Goal: Task Accomplishment & Management: Manage account settings

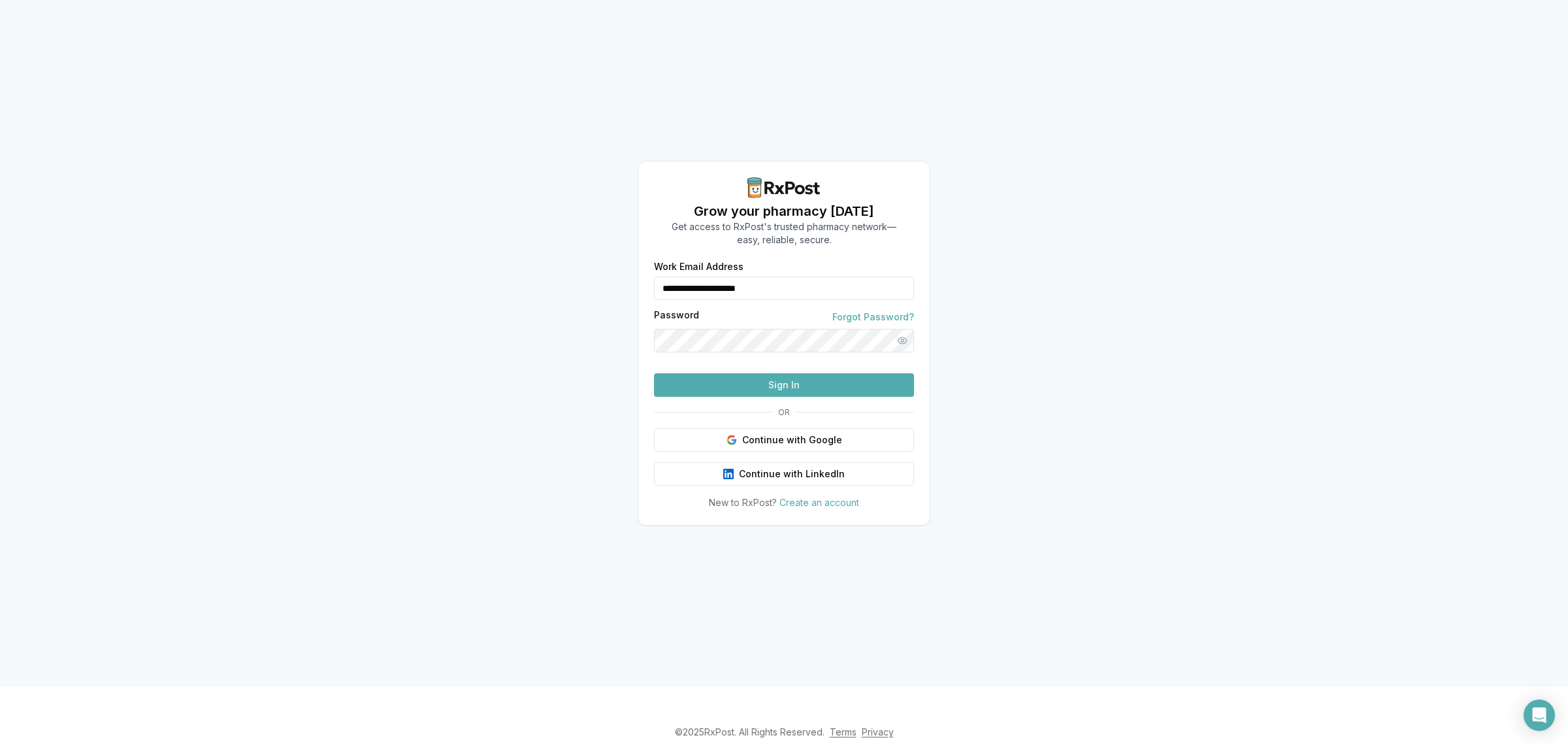
drag, startPoint x: 754, startPoint y: 268, endPoint x: 556, endPoint y: 287, distance: 198.9
click at [557, 292] on div "**********" at bounding box center [784, 343] width 1568 height 686
type input "**********"
click at [758, 397] on button "Sign In" at bounding box center [784, 385] width 260 height 24
click at [800, 397] on button "Sign In" at bounding box center [784, 385] width 260 height 24
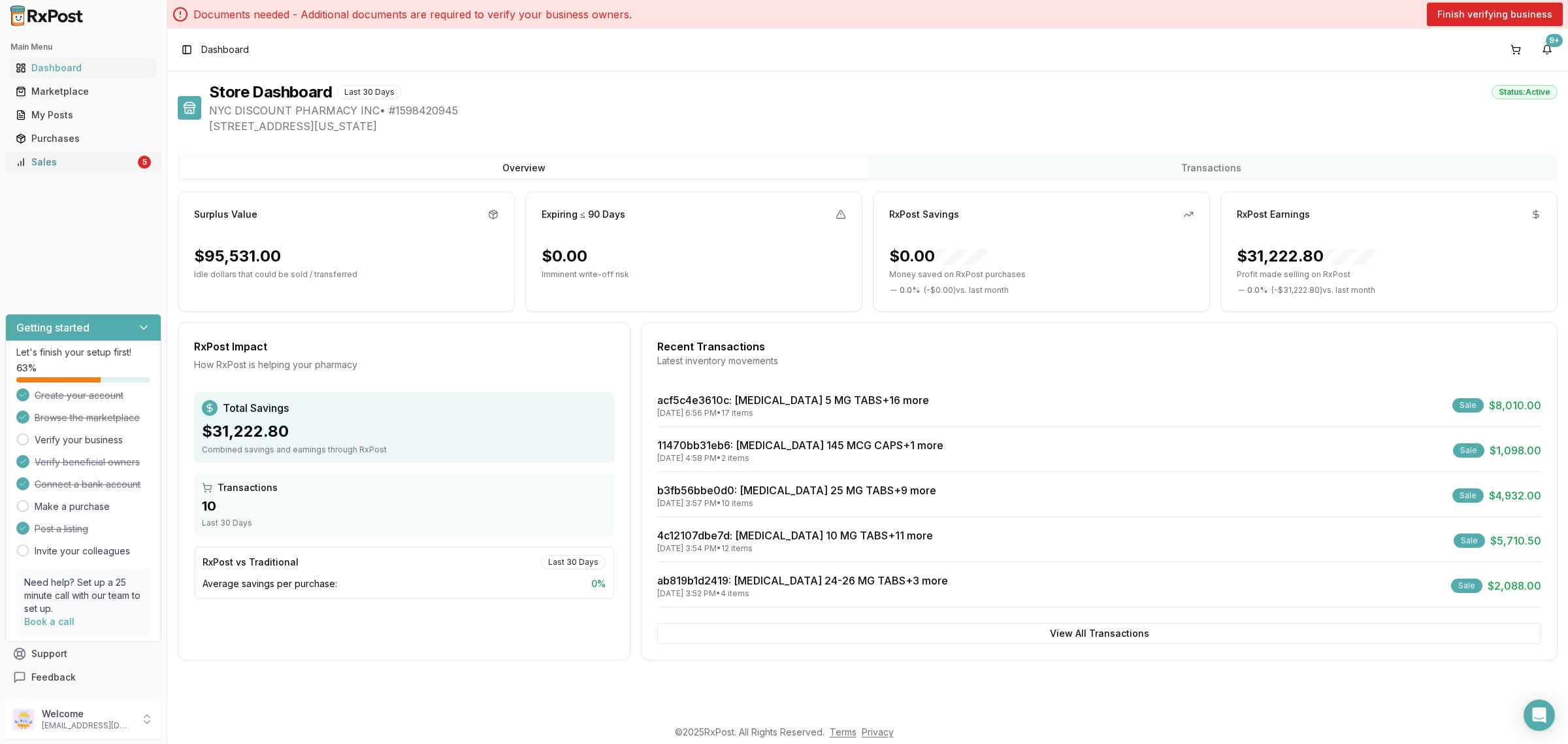
click at [82, 164] on div "Sales" at bounding box center [75, 162] width 120 height 13
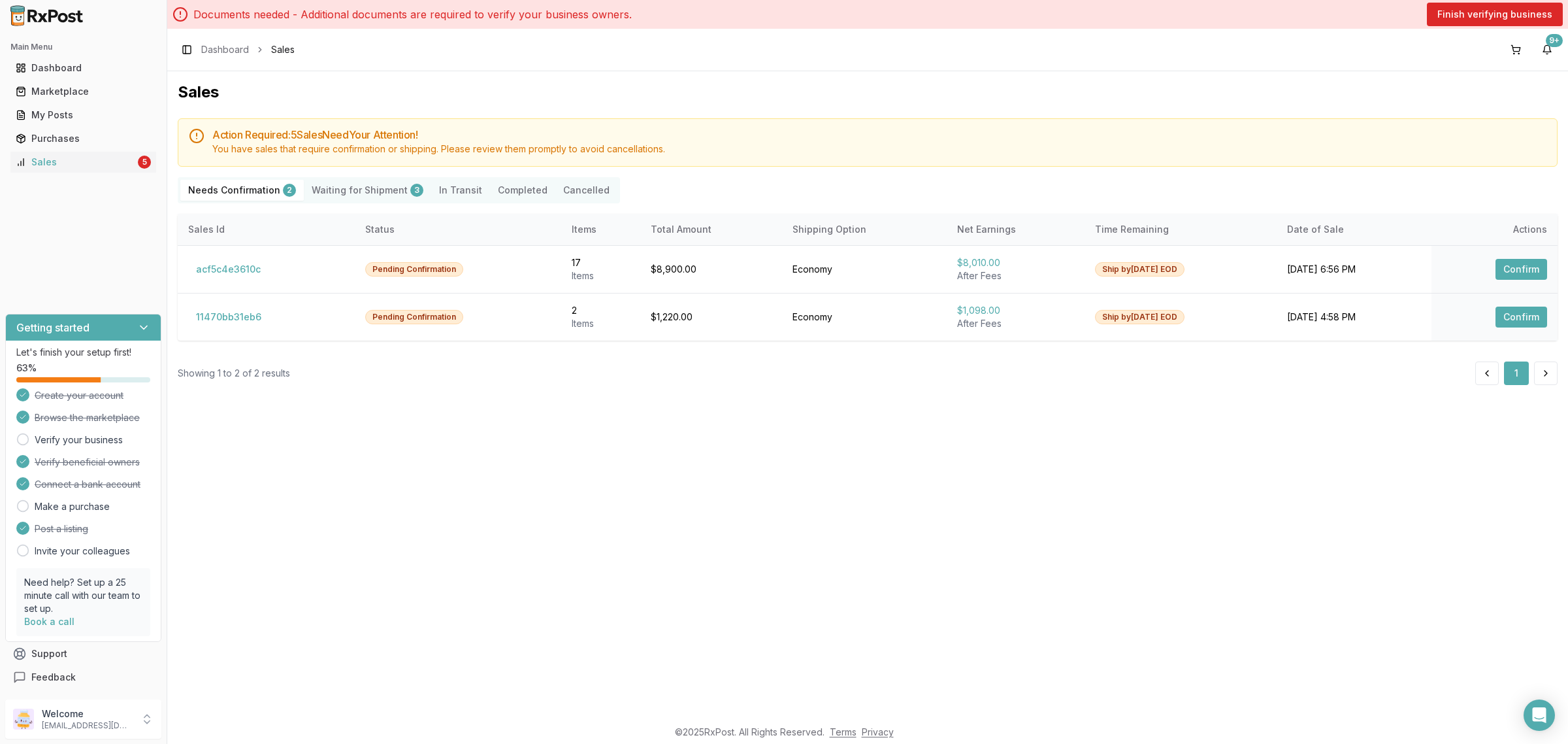
click at [338, 190] on Shipment "Waiting for Shipment 3" at bounding box center [367, 190] width 128 height 21
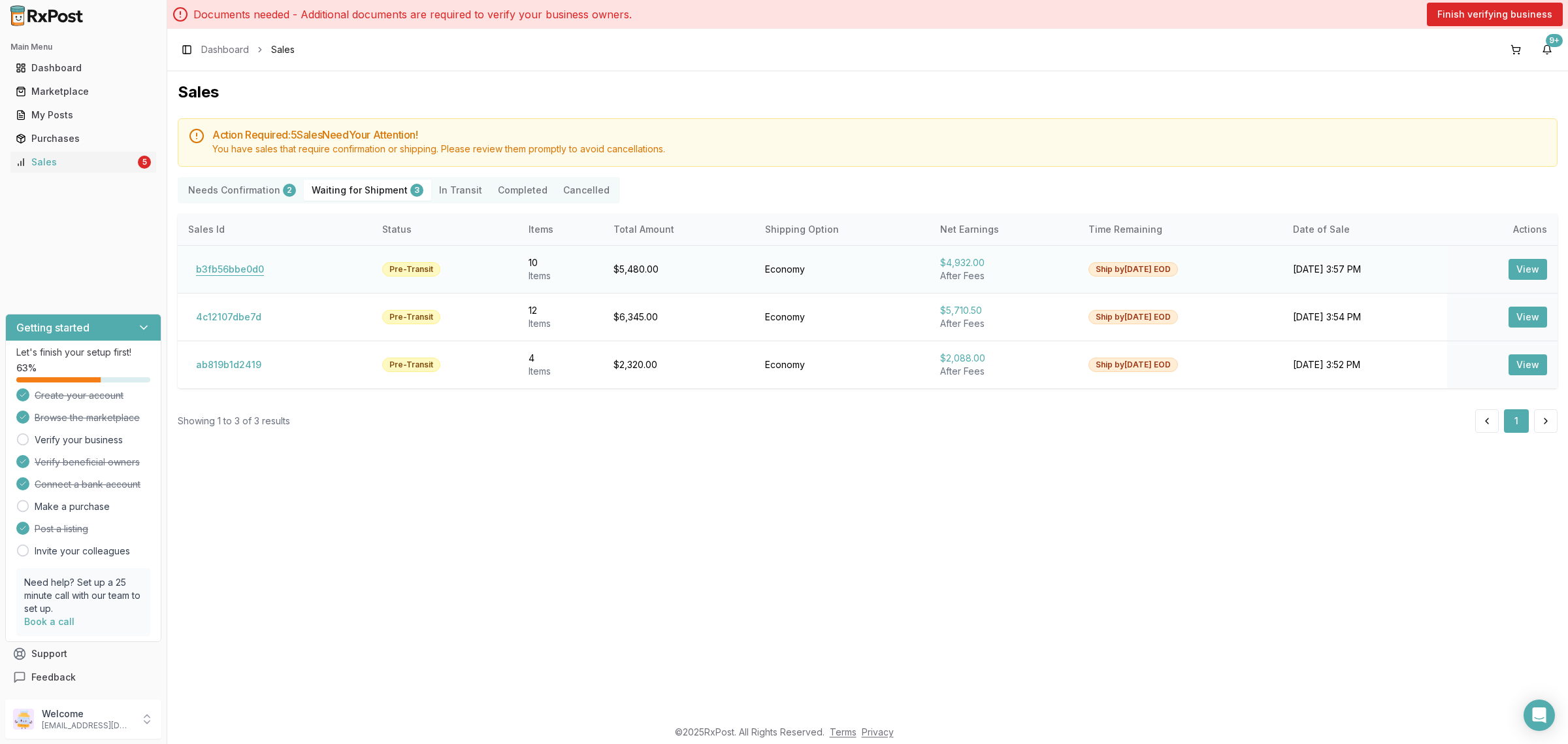
click at [249, 275] on button "b3fb56bbe0d0" at bounding box center [230, 269] width 84 height 21
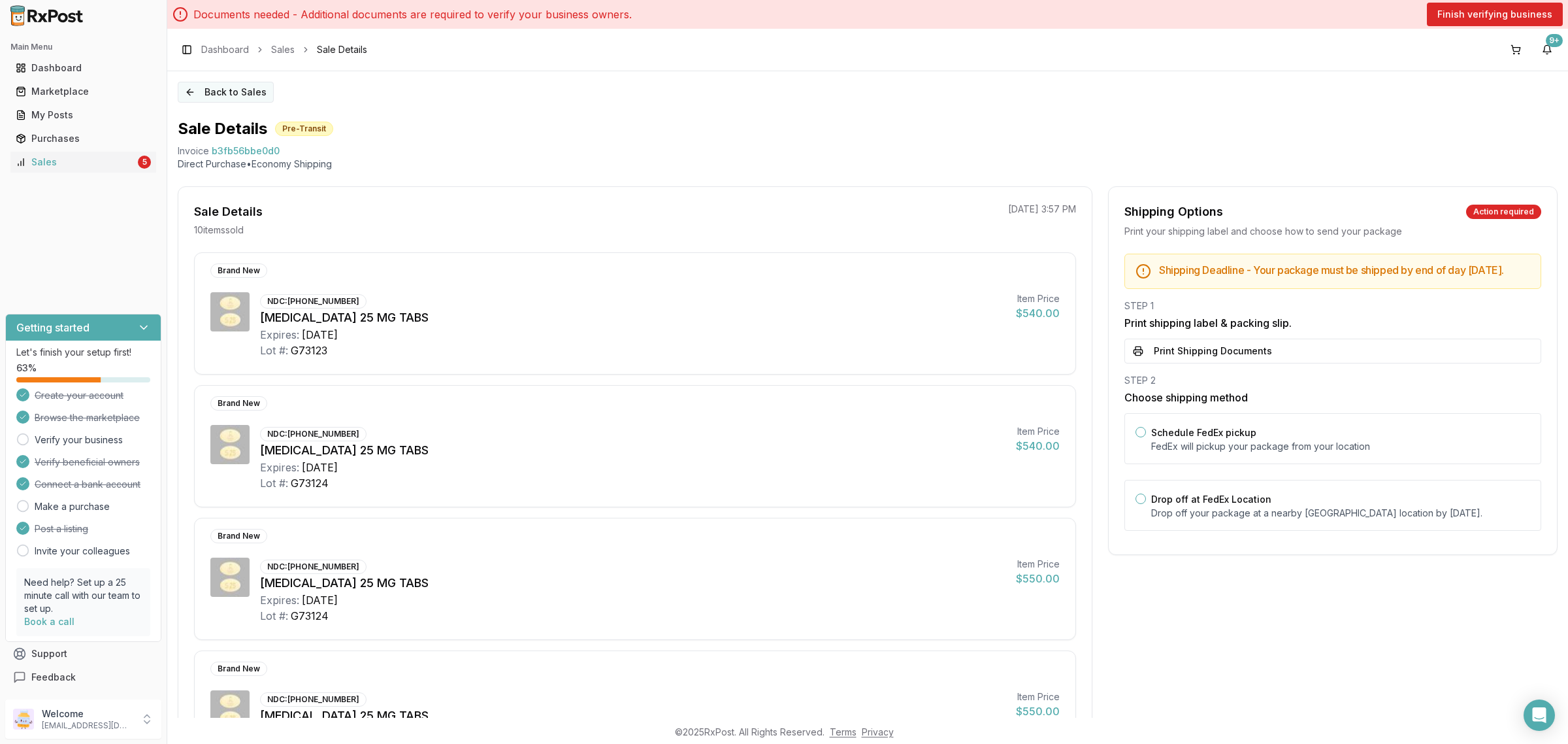
click at [224, 86] on button "Back to Sales" at bounding box center [226, 92] width 96 height 21
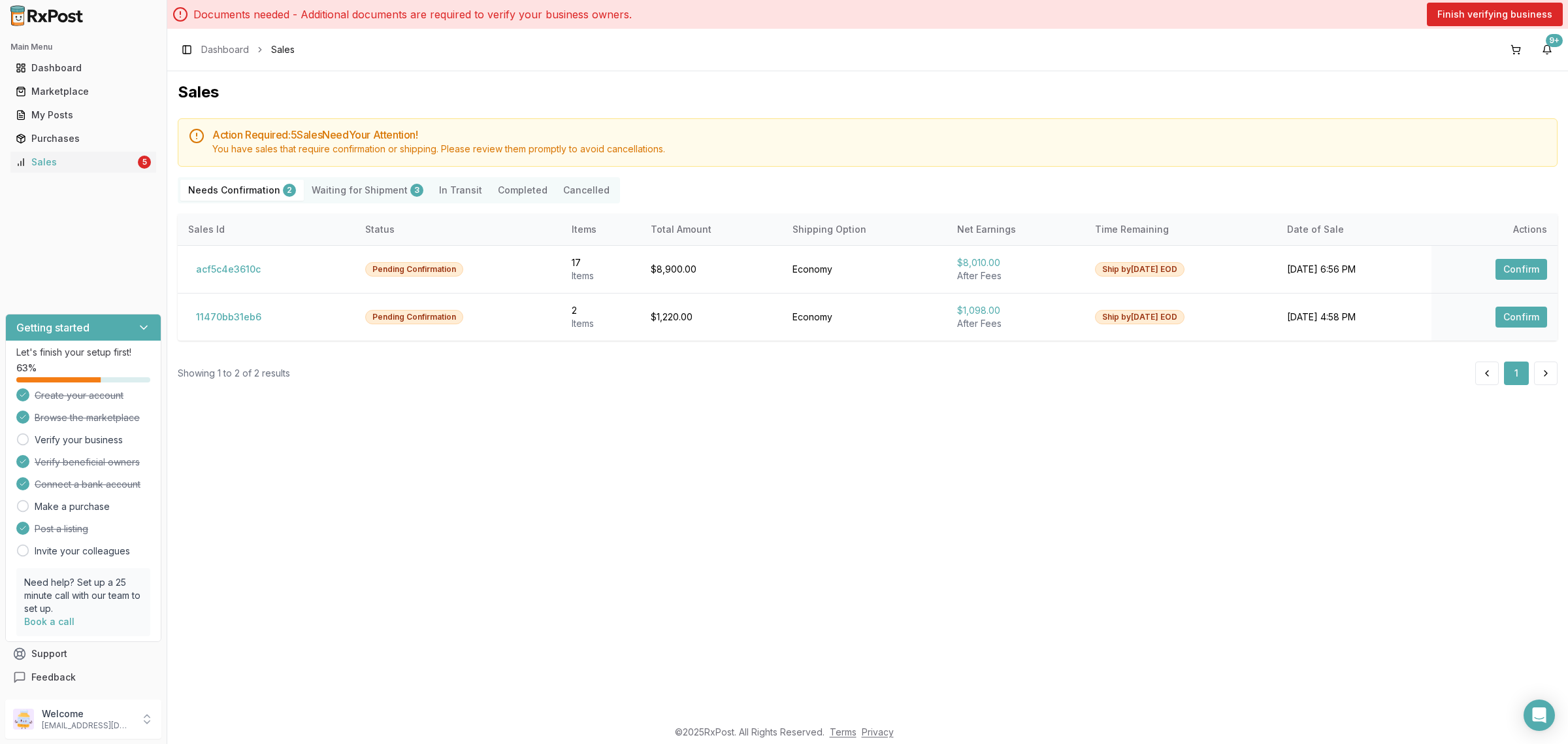
click at [389, 190] on Shipment "Waiting for Shipment 3" at bounding box center [367, 190] width 128 height 21
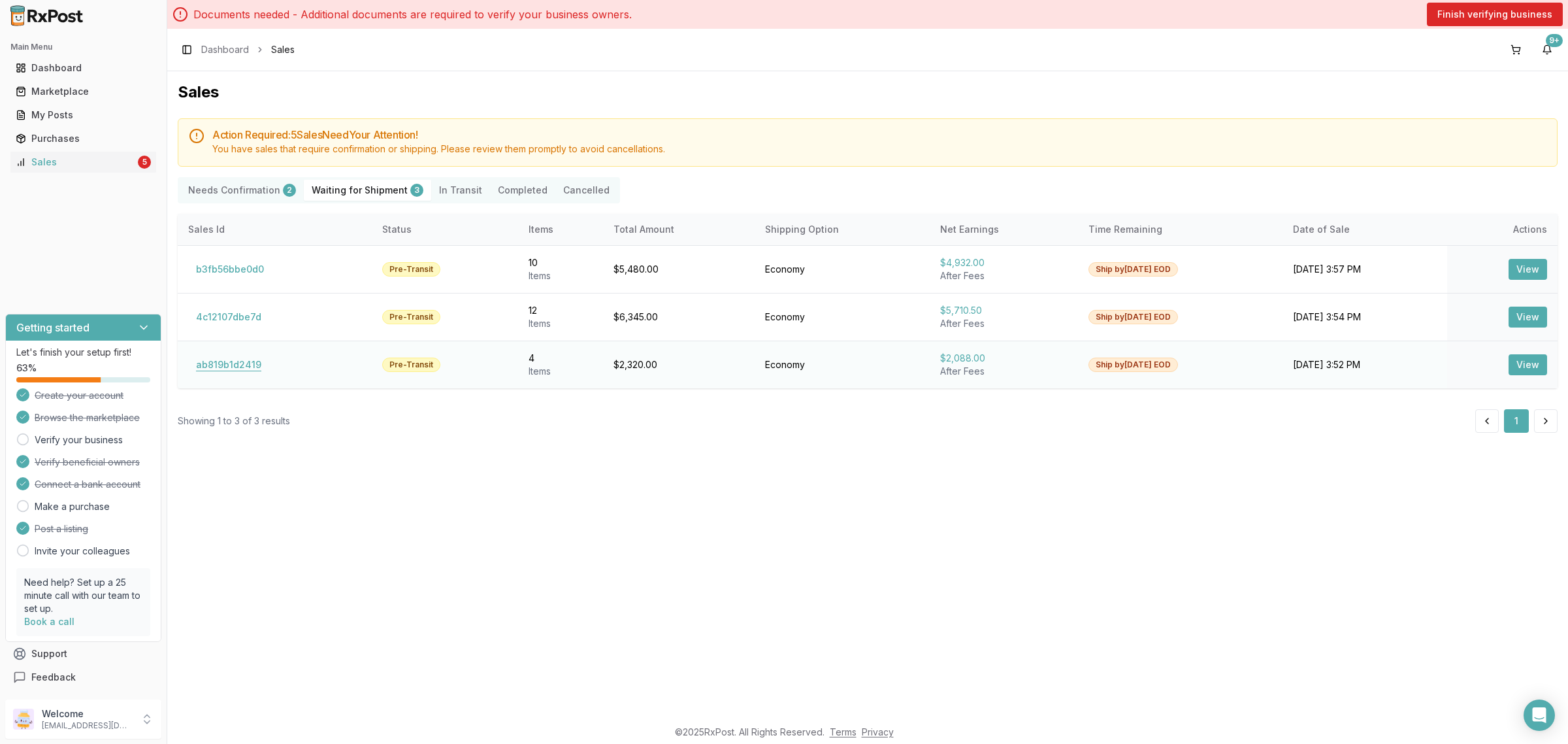
click at [249, 369] on button "ab819b1d2419" at bounding box center [229, 364] width 81 height 21
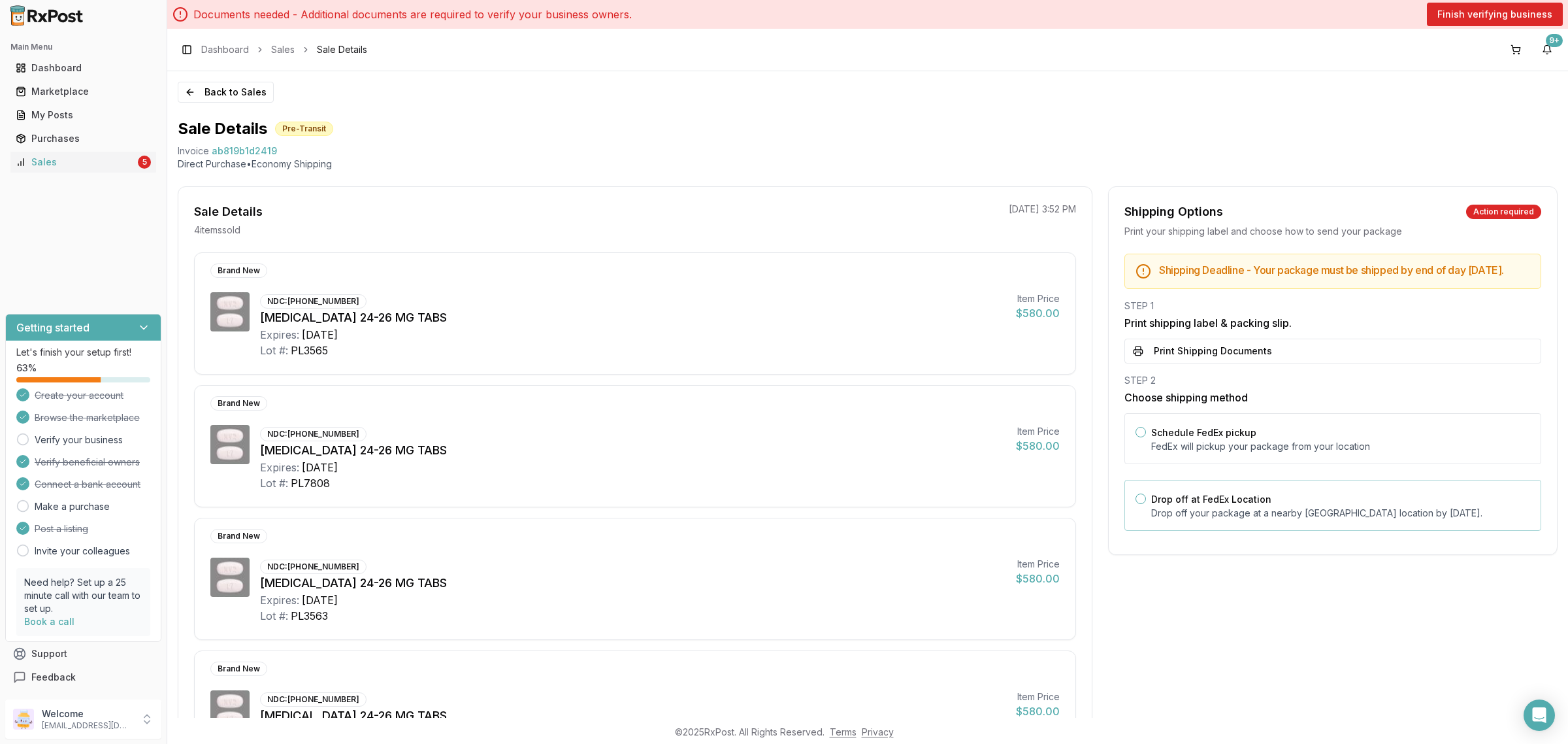
click at [1197, 505] on label "Drop off at FedEx Location" at bounding box center [1211, 499] width 120 height 11
click at [1146, 504] on button "Drop off at FedEx Location" at bounding box center [1141, 499] width 10 height 10
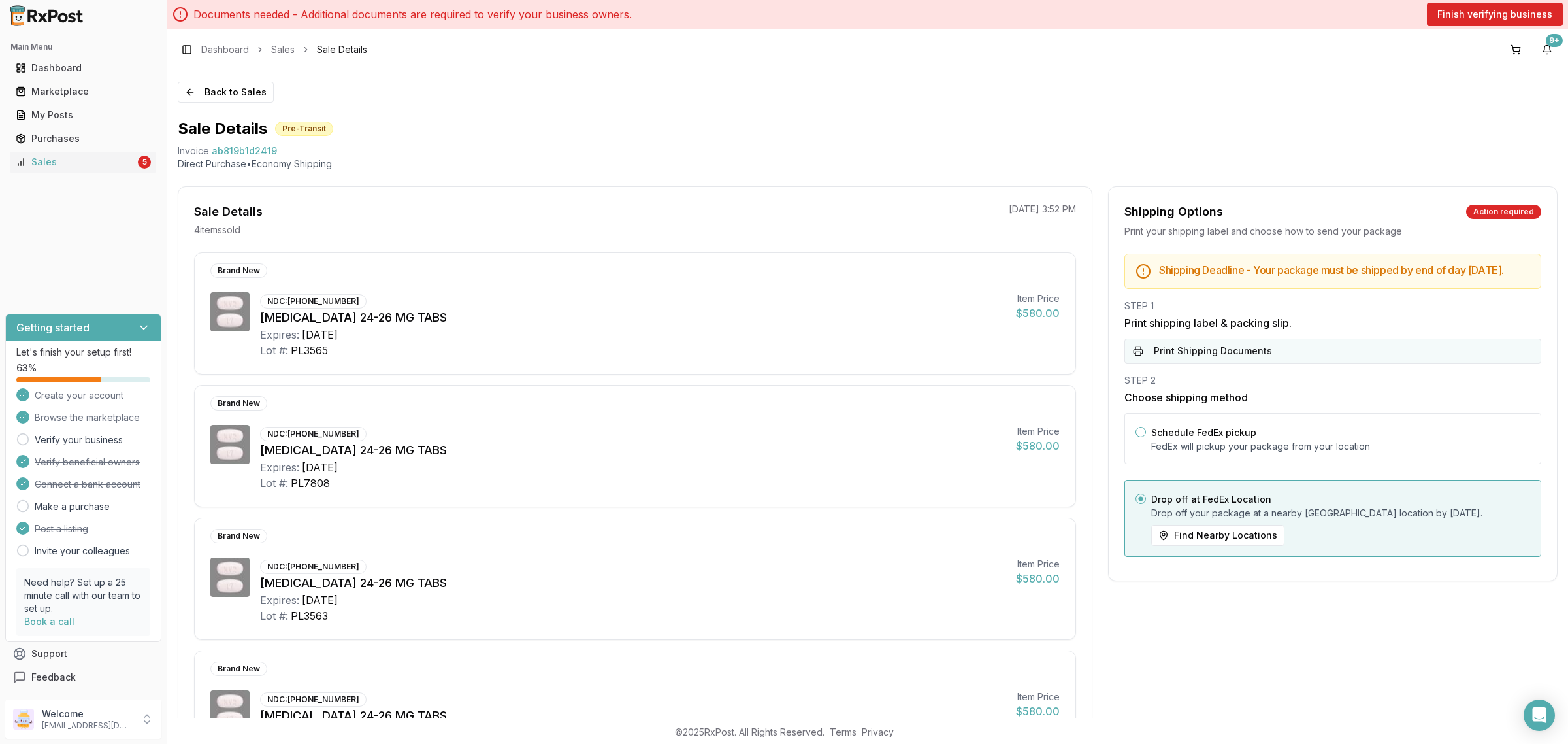
click at [1194, 363] on button "Print Shipping Documents" at bounding box center [1333, 351] width 417 height 25
click at [232, 93] on button "Back to Sales" at bounding box center [226, 92] width 96 height 21
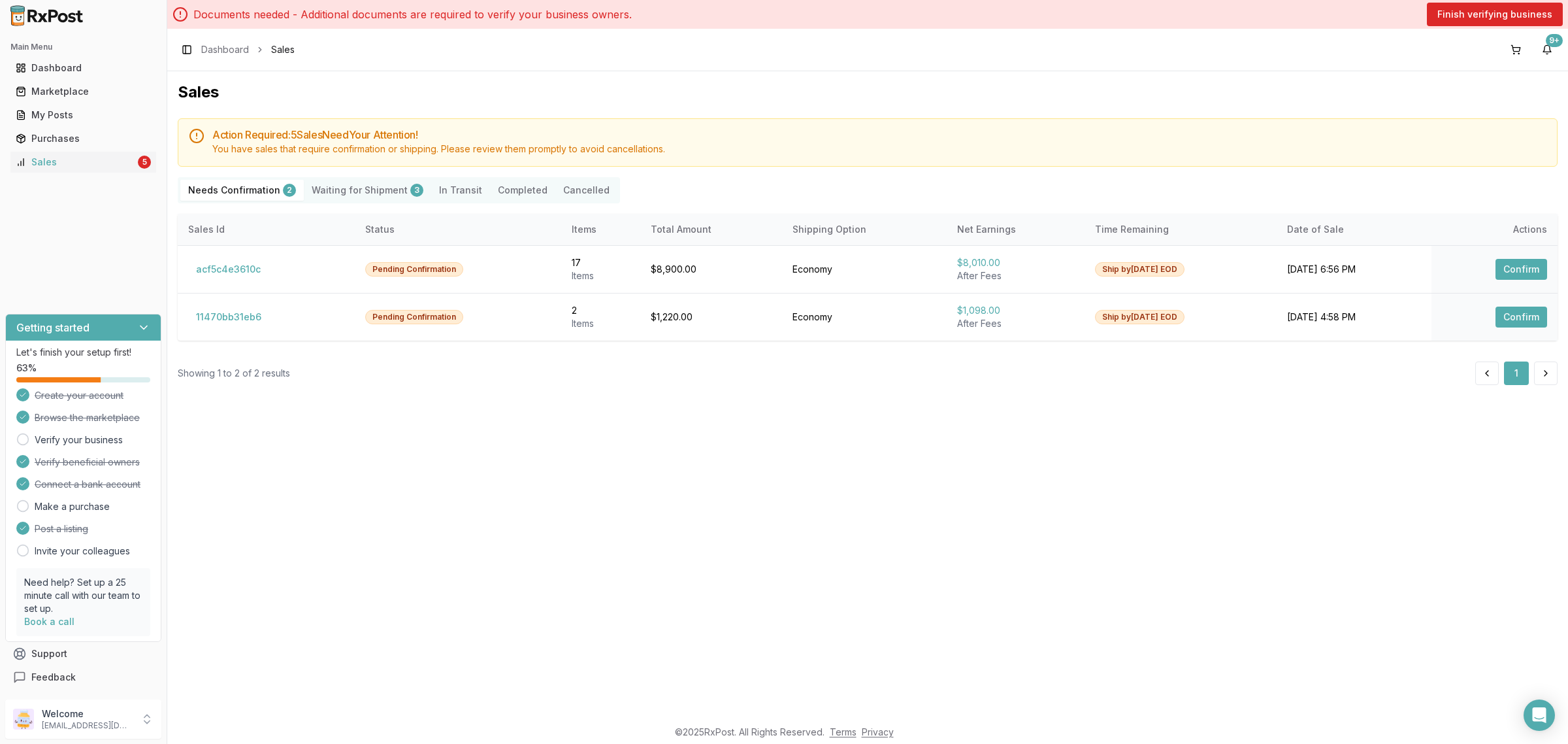
click at [345, 187] on Shipment "Waiting for Shipment 3" at bounding box center [367, 190] width 128 height 21
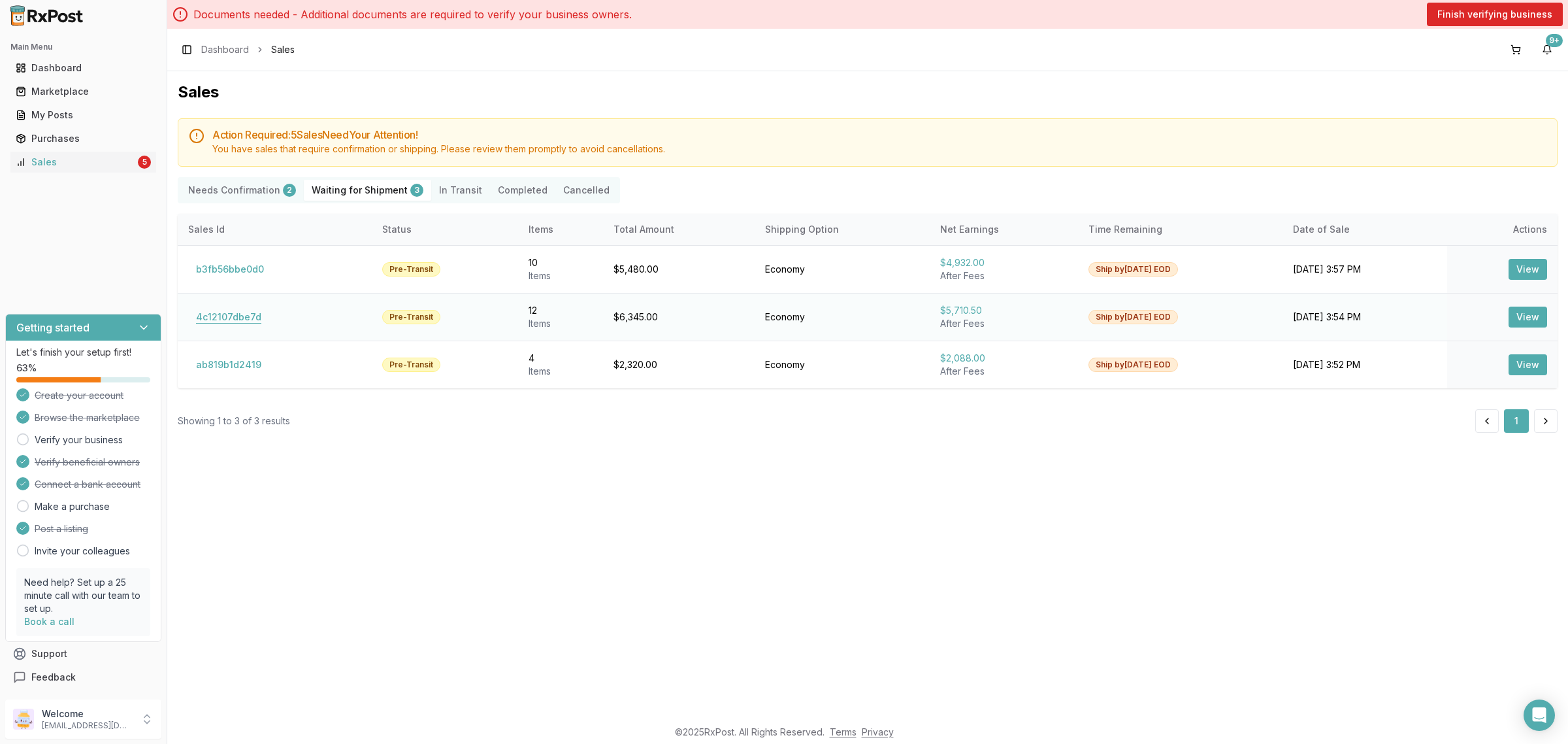
click at [215, 319] on button "4c12107dbe7d" at bounding box center [229, 317] width 81 height 21
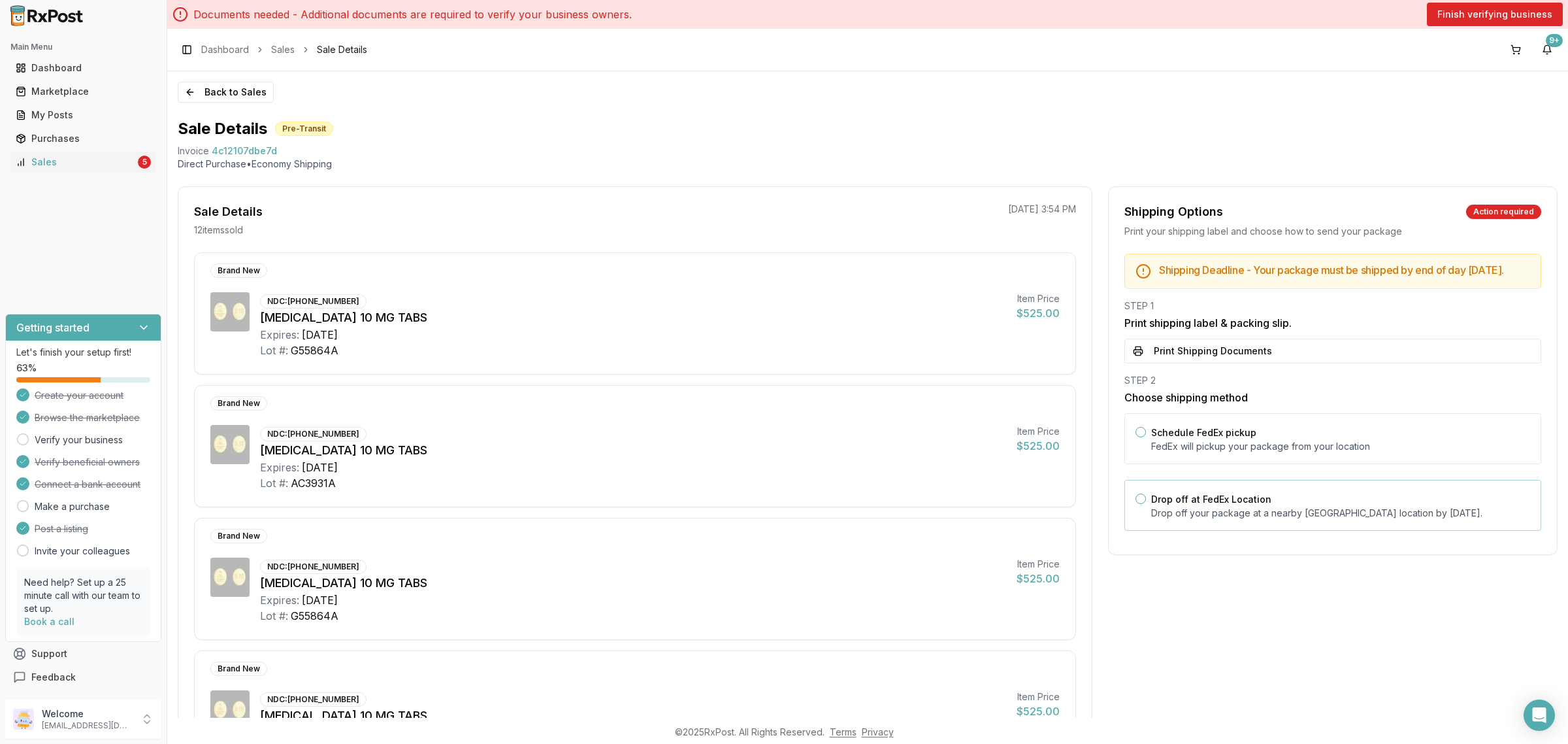
drag, startPoint x: 1164, startPoint y: 525, endPoint x: 1164, endPoint y: 514, distance: 11.0
click at [1164, 520] on p "Drop off your package at a nearby [GEOGRAPHIC_DATA] location by [DATE] ." at bounding box center [1340, 513] width 379 height 13
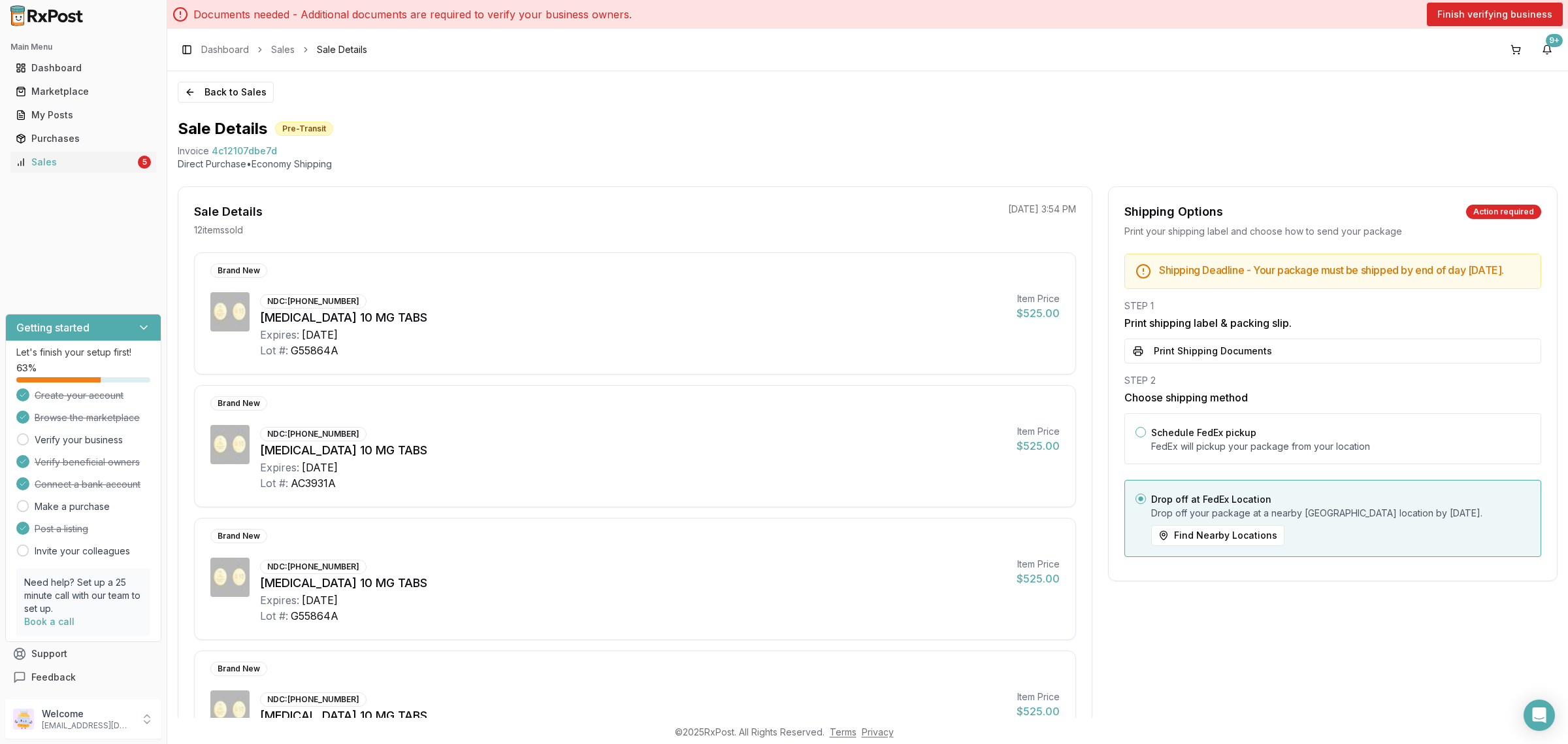
click at [1177, 363] on button "Print Shipping Documents" at bounding box center [1333, 351] width 417 height 25
click at [231, 87] on button "Back to Sales" at bounding box center [226, 92] width 96 height 21
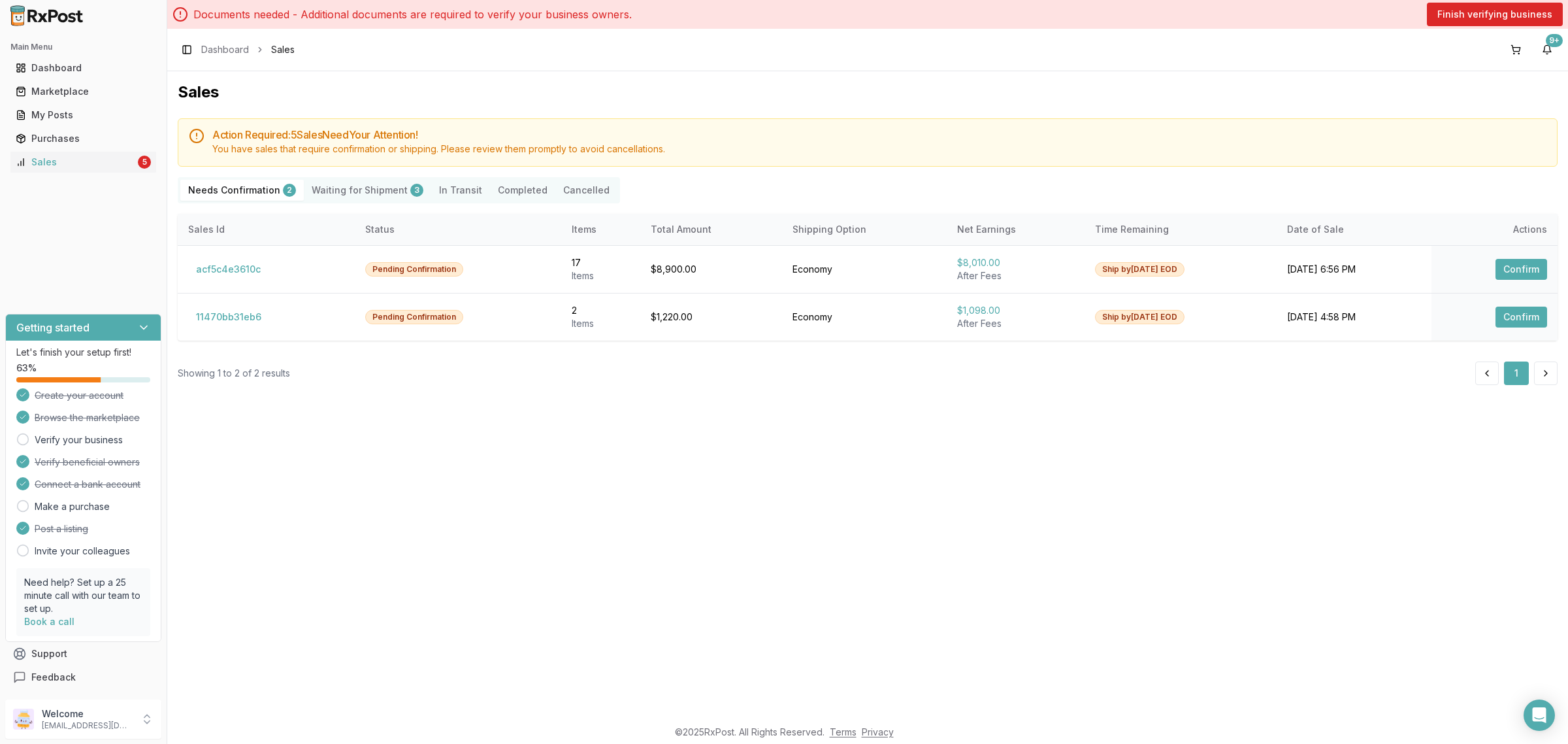
click at [331, 181] on Shipment "Waiting for Shipment 3" at bounding box center [367, 190] width 128 height 21
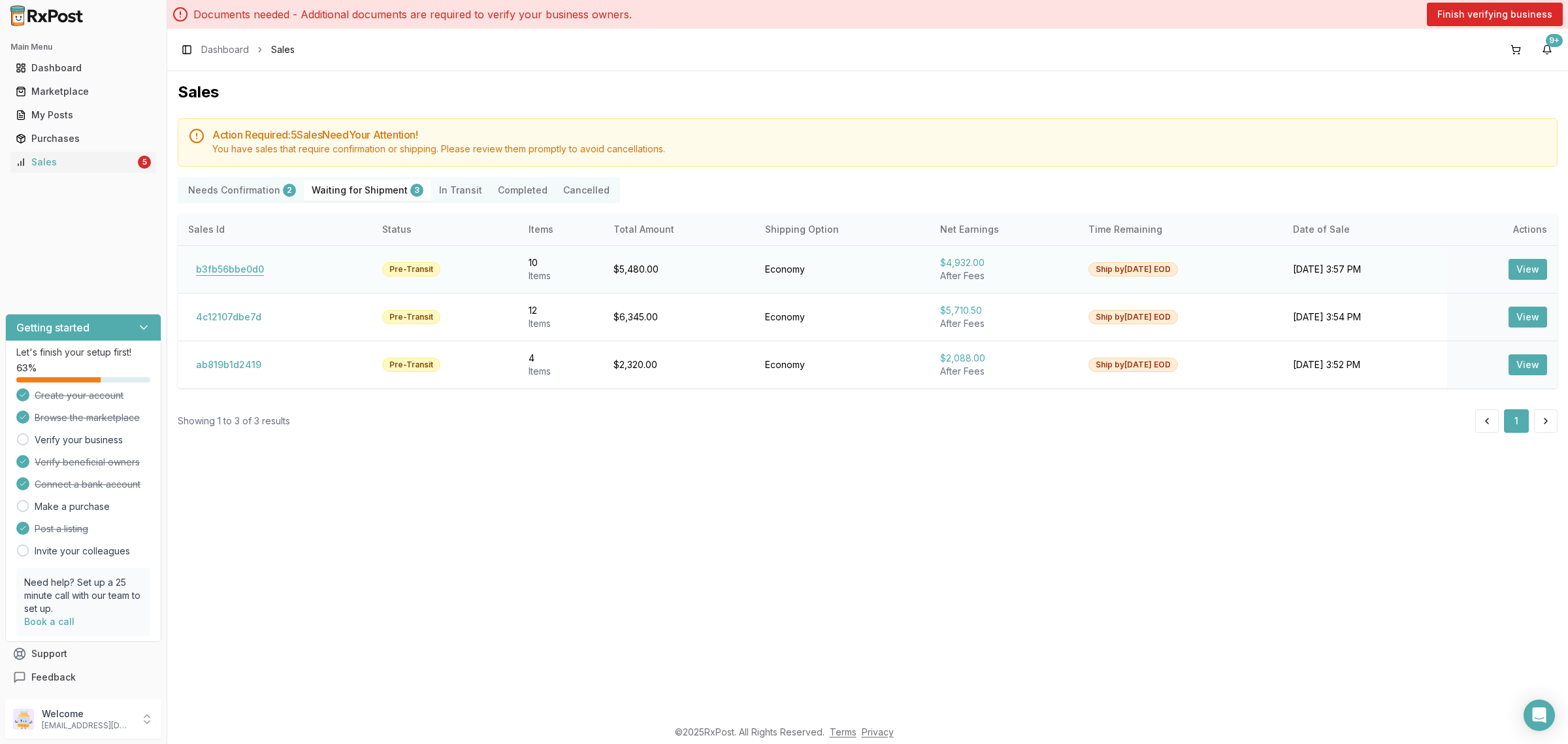
click at [219, 266] on button "b3fb56bbe0d0" at bounding box center [230, 269] width 84 height 21
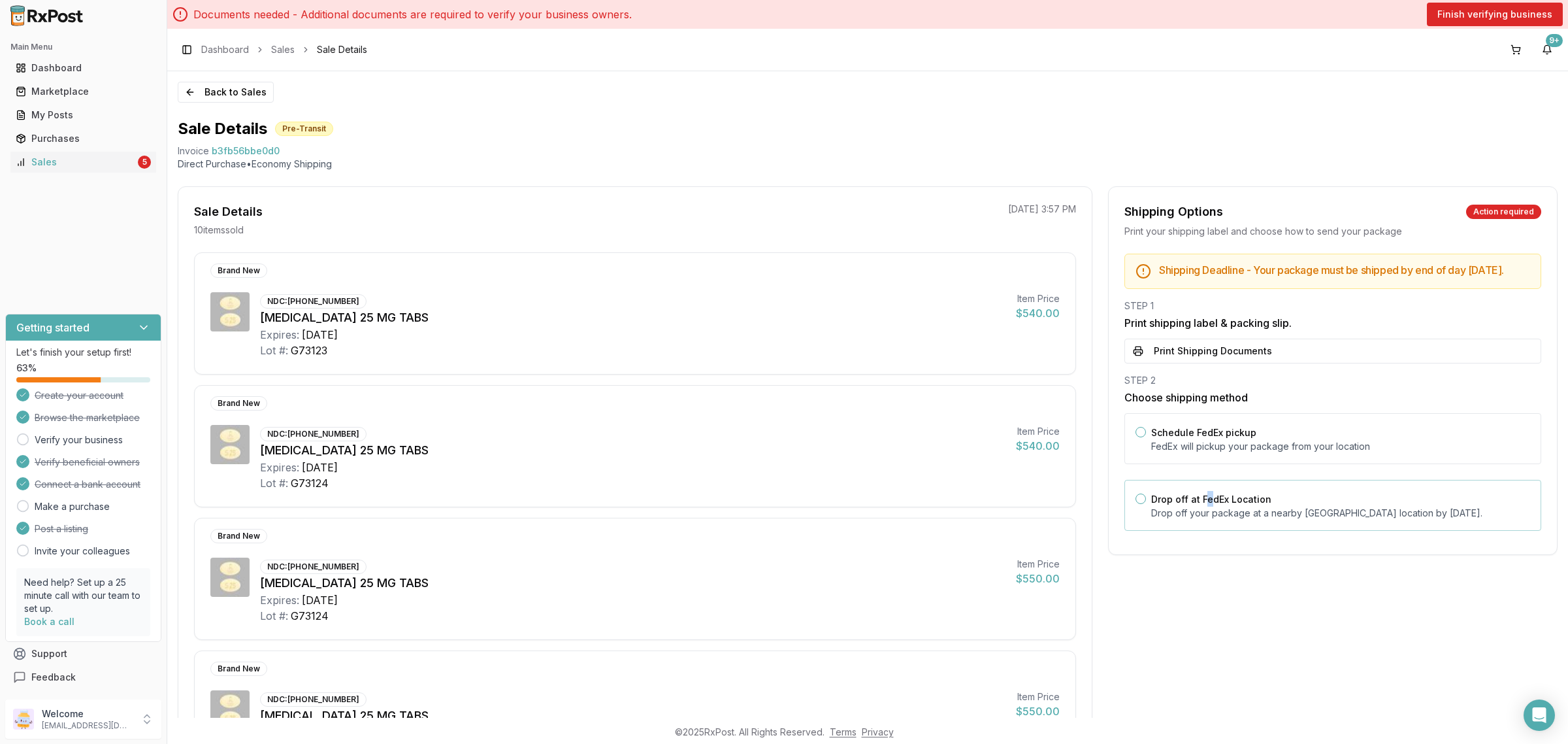
click at [1202, 501] on div "Drop off at FedEx Location Drop off your package at a nearby [GEOGRAPHIC_DATA] …" at bounding box center [1333, 505] width 417 height 51
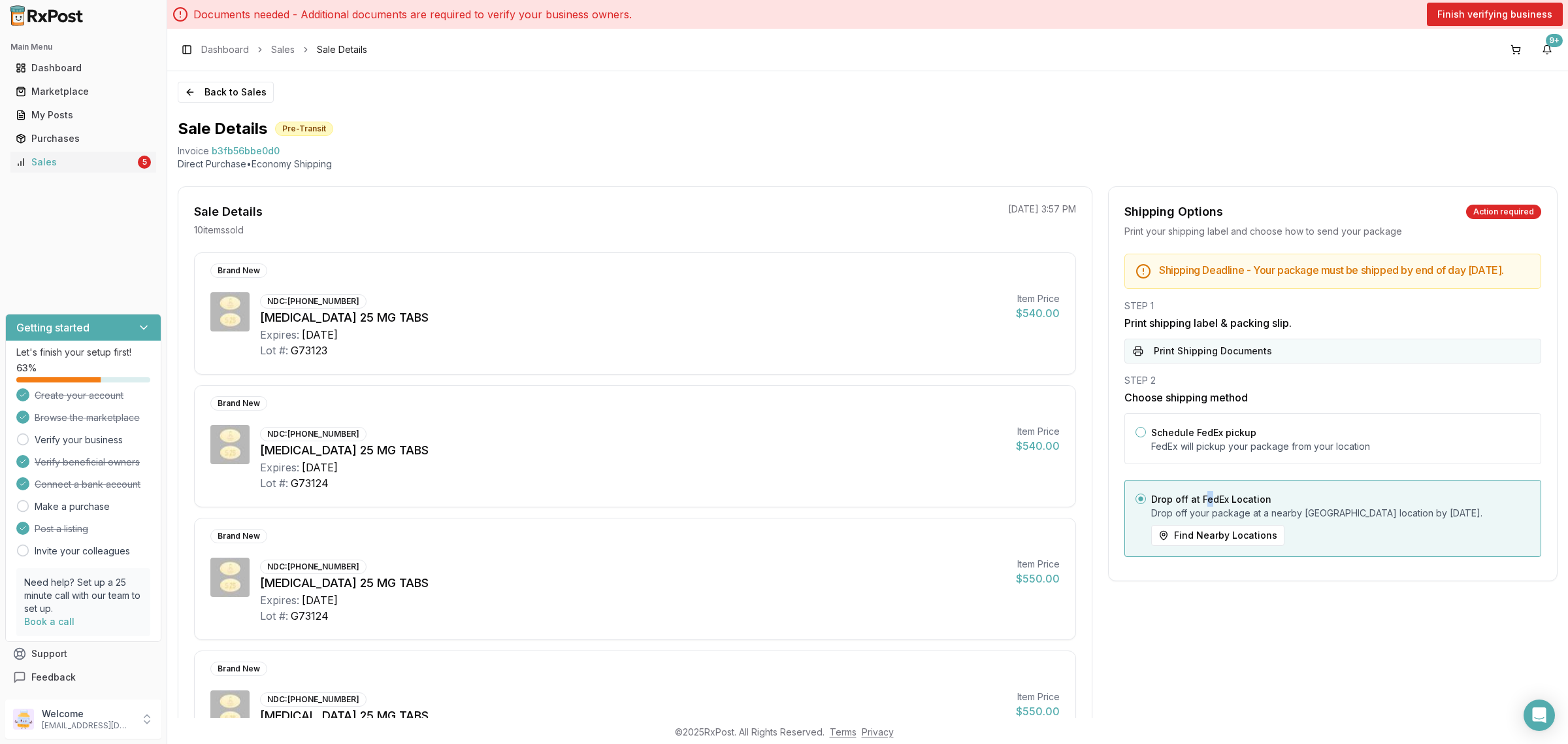
click at [1204, 358] on button "Print Shipping Documents" at bounding box center [1333, 351] width 417 height 25
click at [264, 90] on button "Back to Sales" at bounding box center [226, 92] width 96 height 21
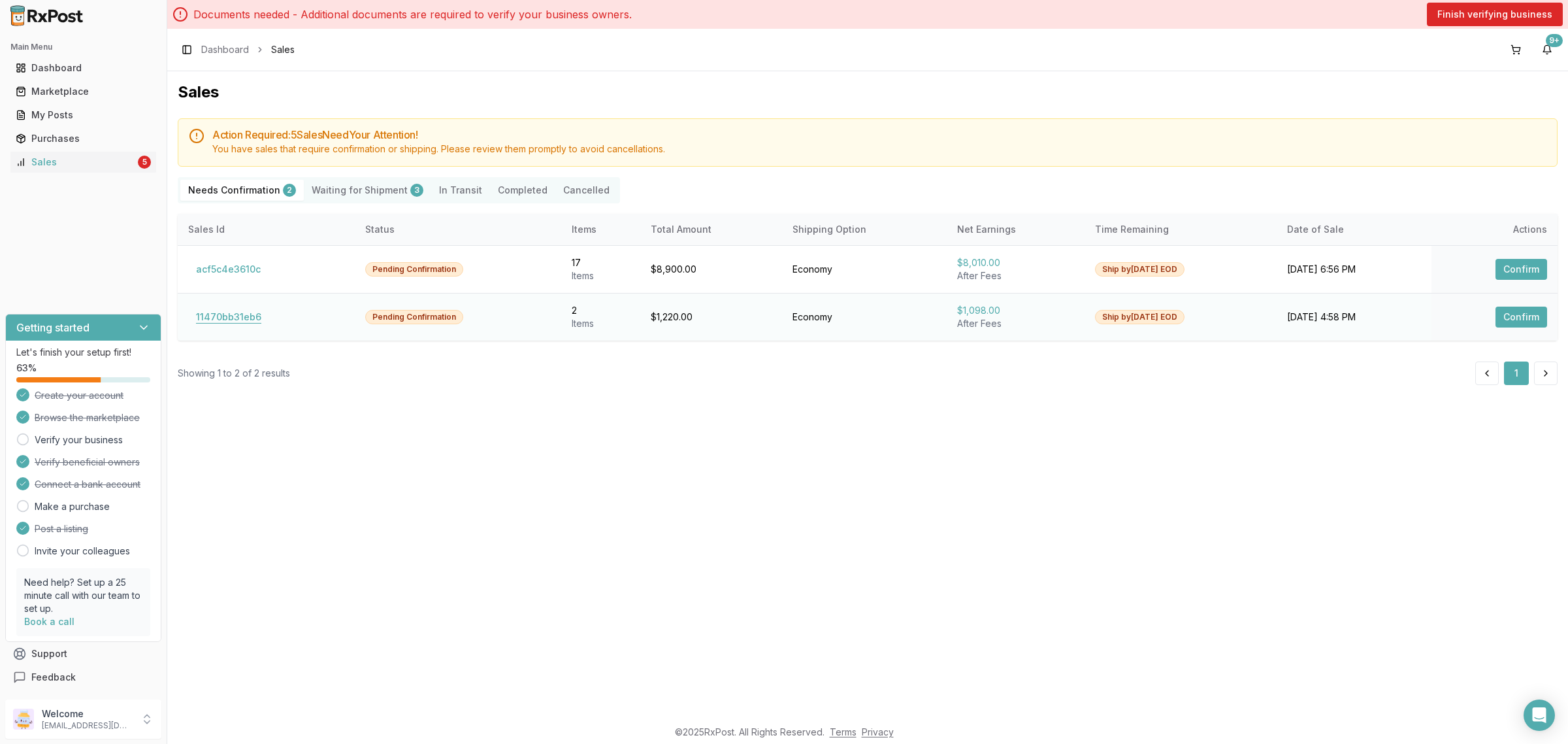
click at [226, 317] on button "11470bb31eb6" at bounding box center [229, 317] width 81 height 21
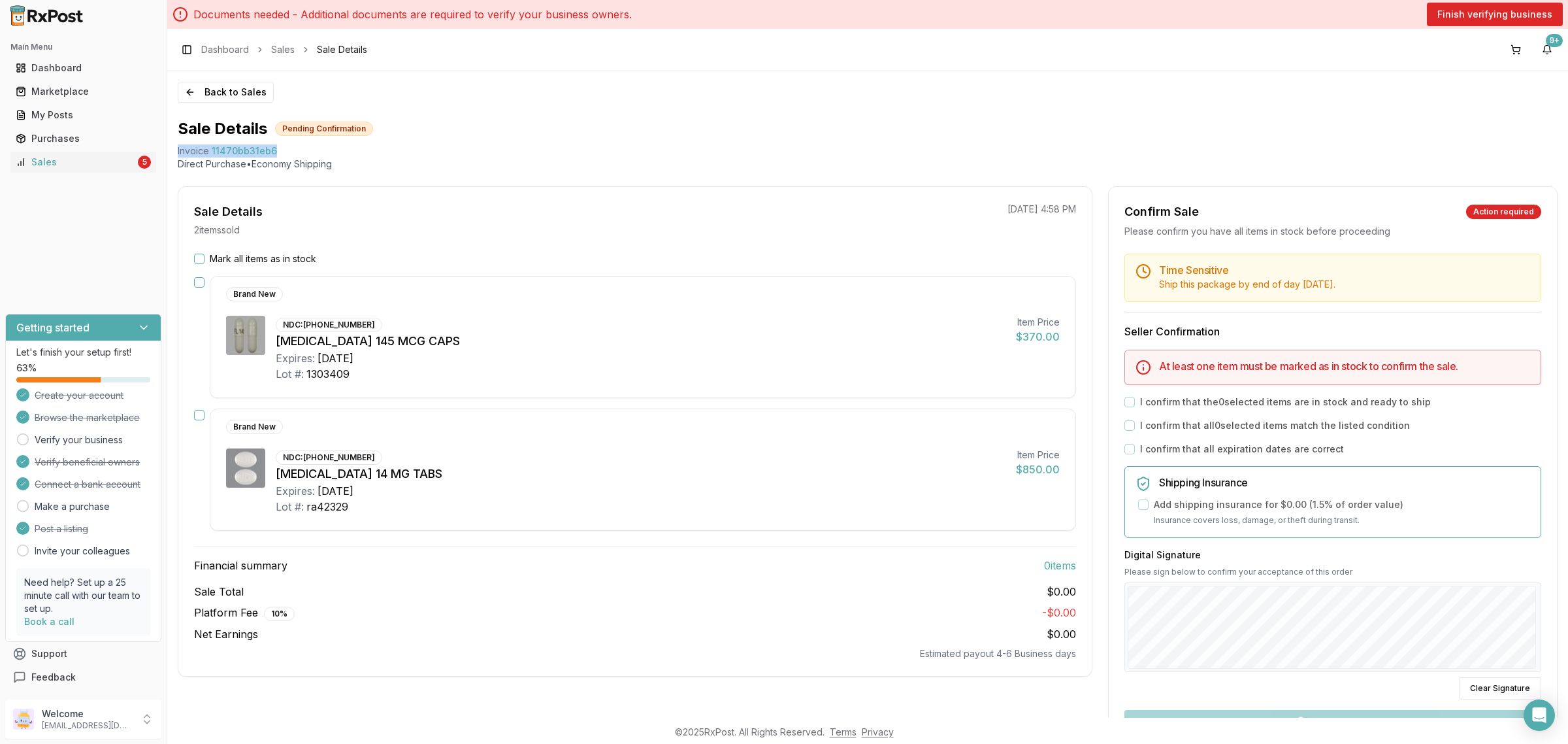
drag, startPoint x: 175, startPoint y: 149, endPoint x: 297, endPoint y: 147, distance: 122.0
click at [297, 147] on div "Back to Sales Sale Details Pending Confirmation Invoice 11470bb31eb6 Direct Pur…" at bounding box center [867, 395] width 1401 height 647
copy div "Invoice 11470bb31eb6"
click at [1542, 728] on div "Open Intercom Messenger" at bounding box center [1539, 715] width 35 height 35
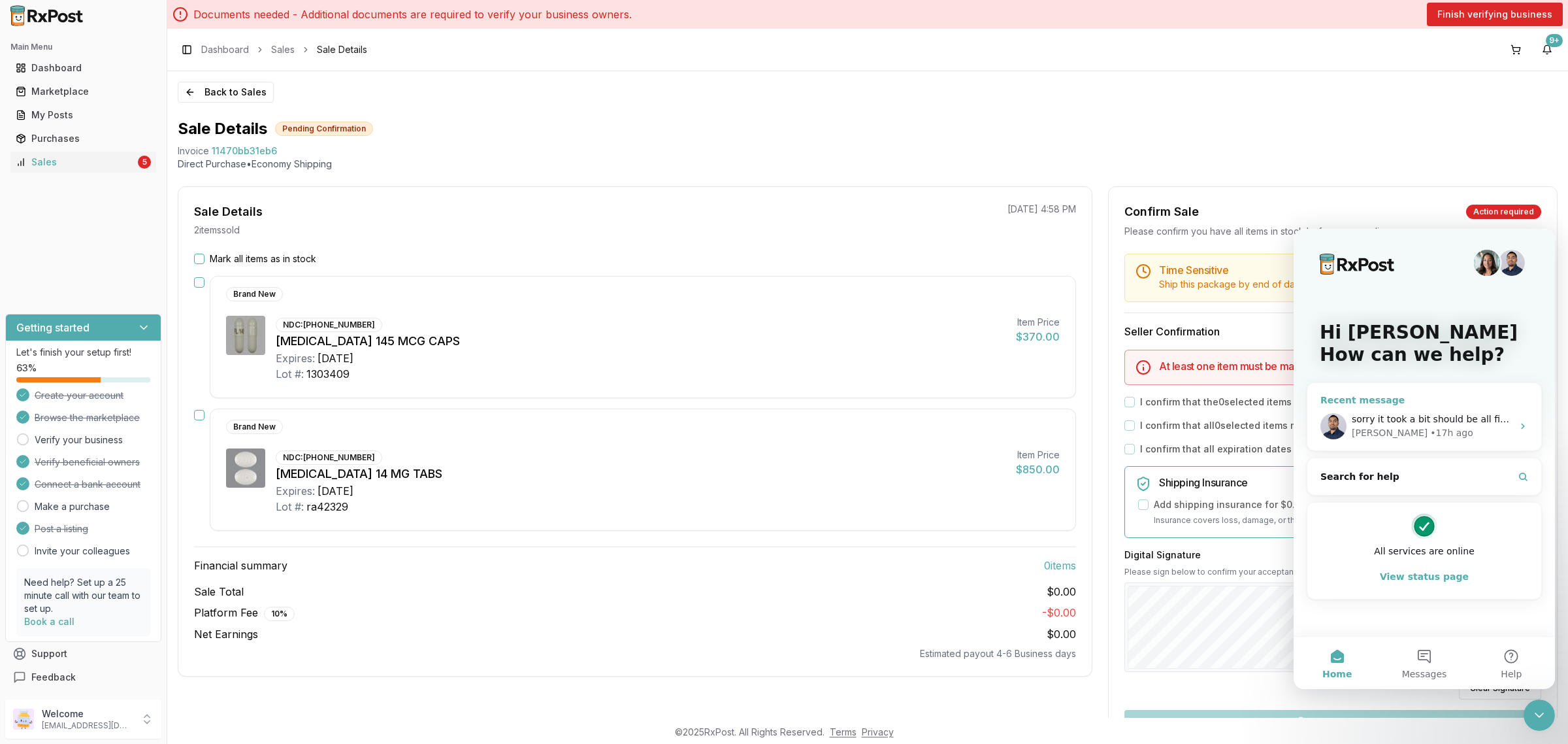
click at [1478, 427] on div "[PERSON_NAME] • 17h ago" at bounding box center [1432, 433] width 161 height 14
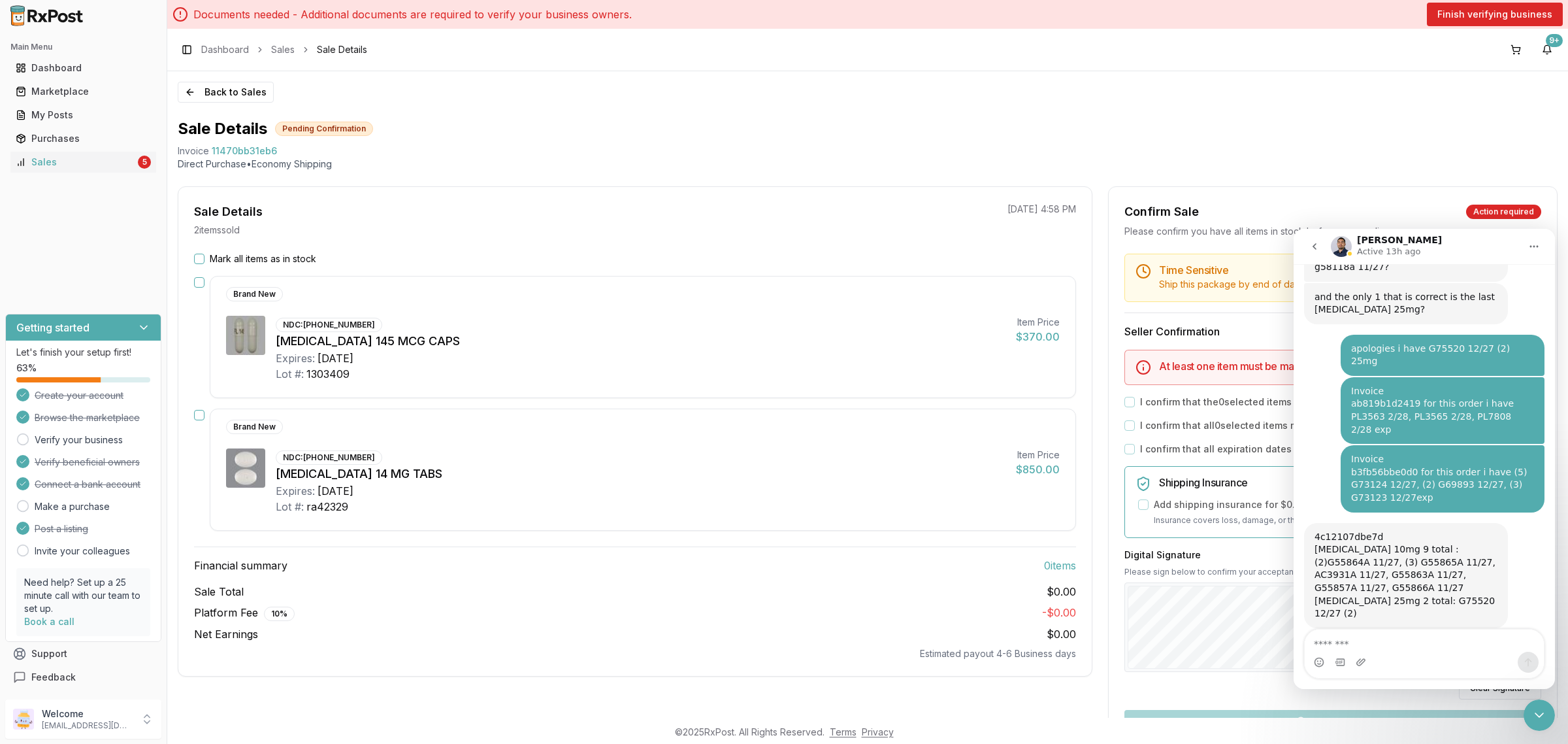
scroll to position [1232, 0]
type textarea "**********"
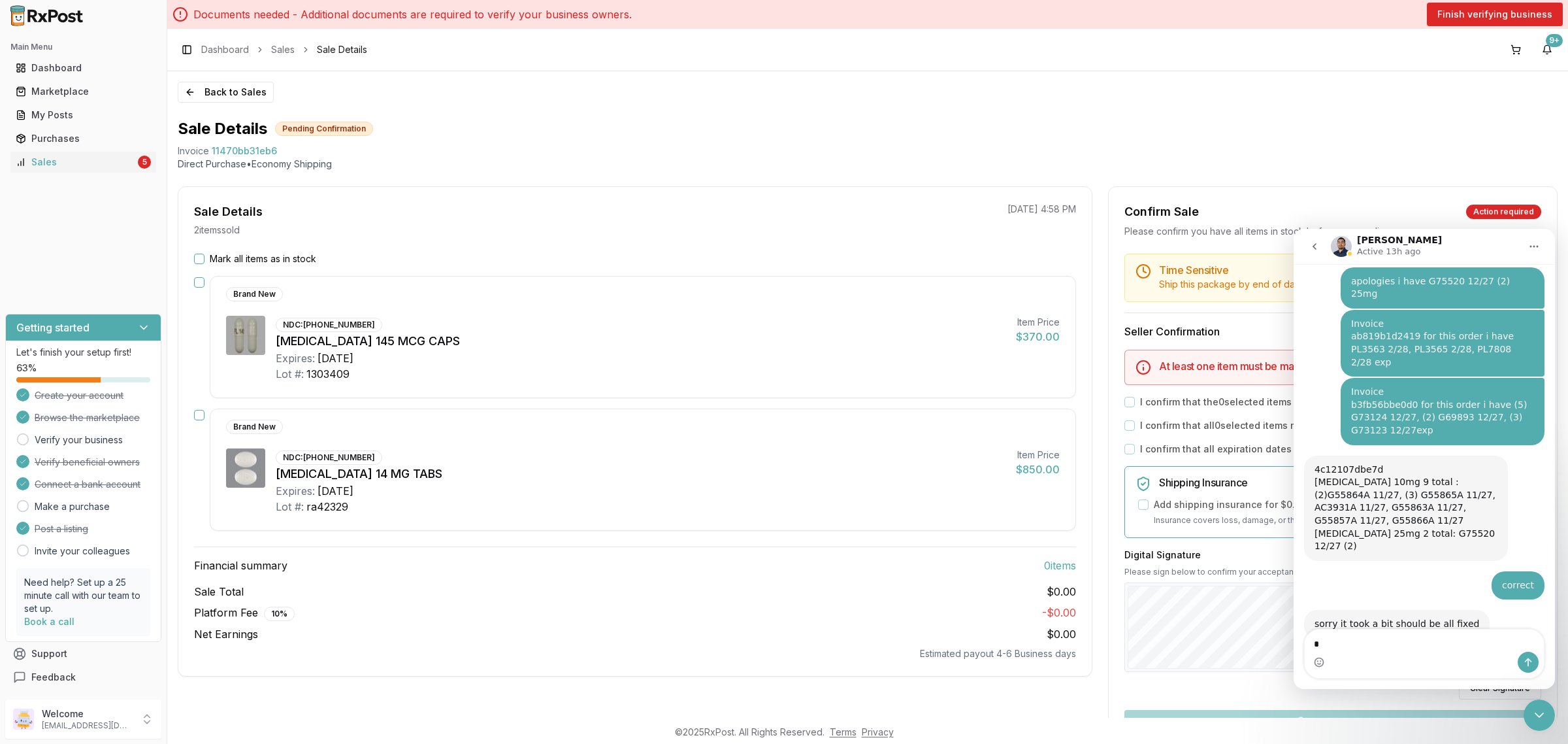
scroll to position [1318, 0]
type textarea "**********"
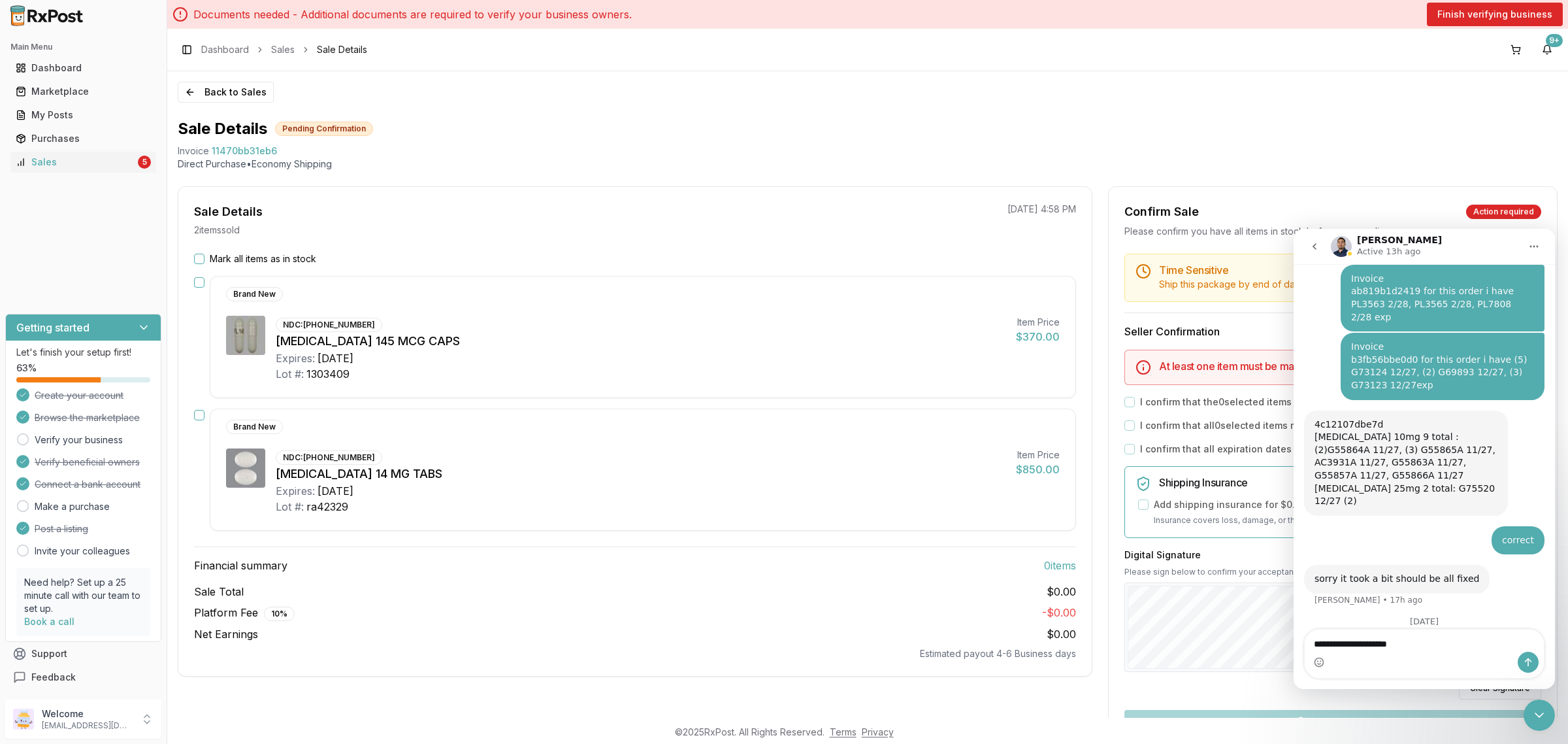
type textarea "**********"
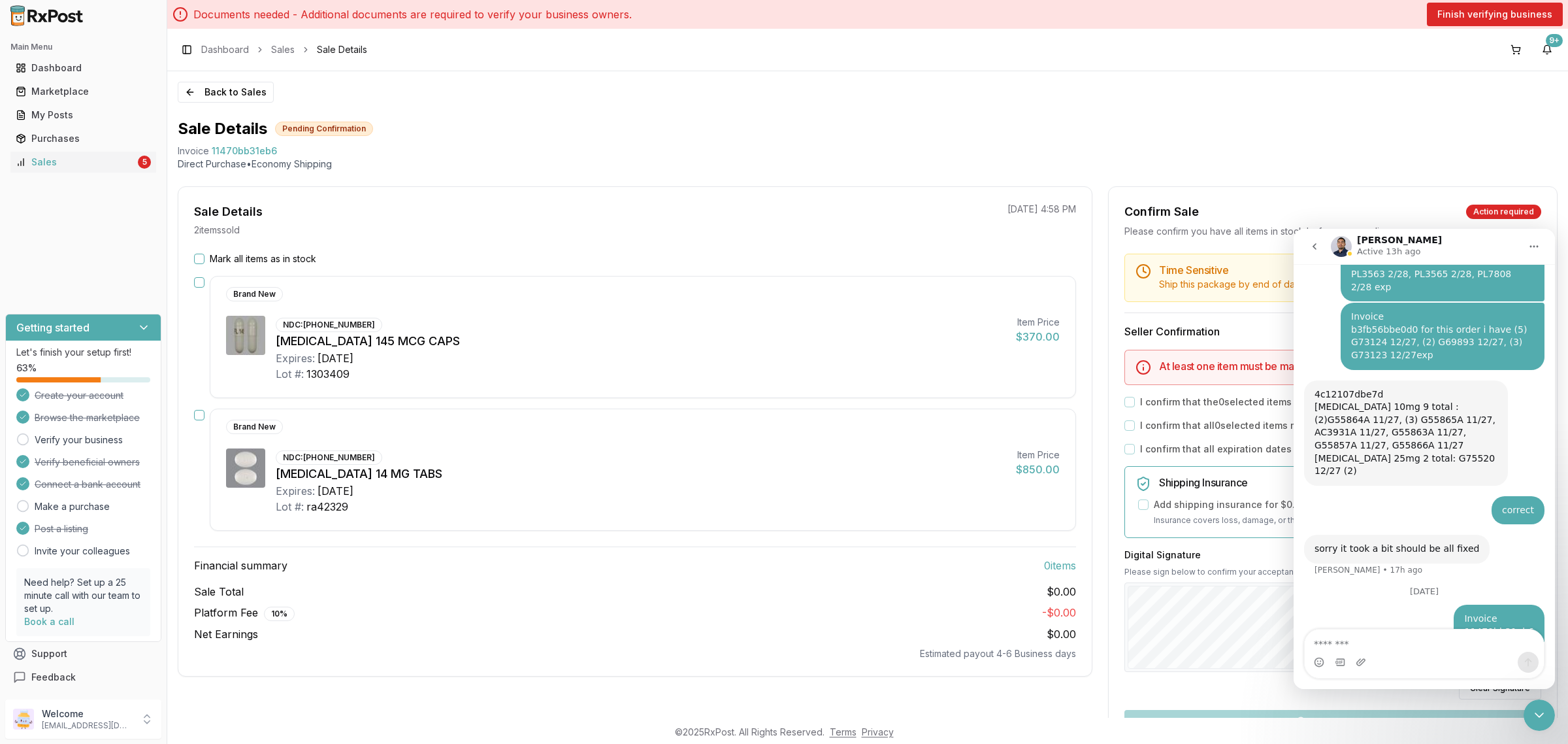
click at [1310, 247] on button "go back" at bounding box center [1314, 247] width 25 height 25
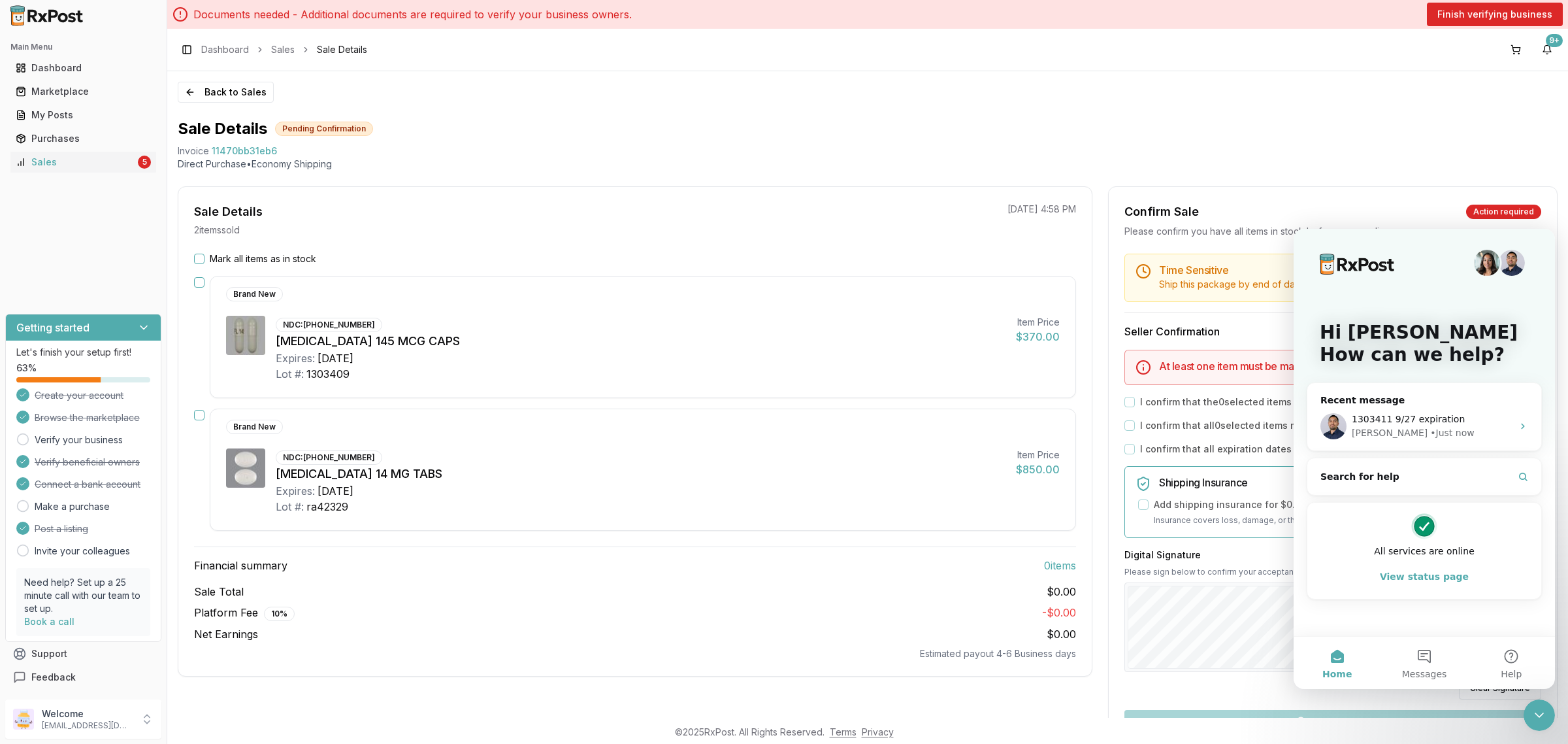
scroll to position [0, 0]
click at [203, 80] on div "Back to Sales Sale Details Pending Confirmation Invoice 11470bb31eb6 Direct Pur…" at bounding box center [867, 395] width 1401 height 647
click at [207, 96] on button "Back to Sales" at bounding box center [226, 92] width 96 height 21
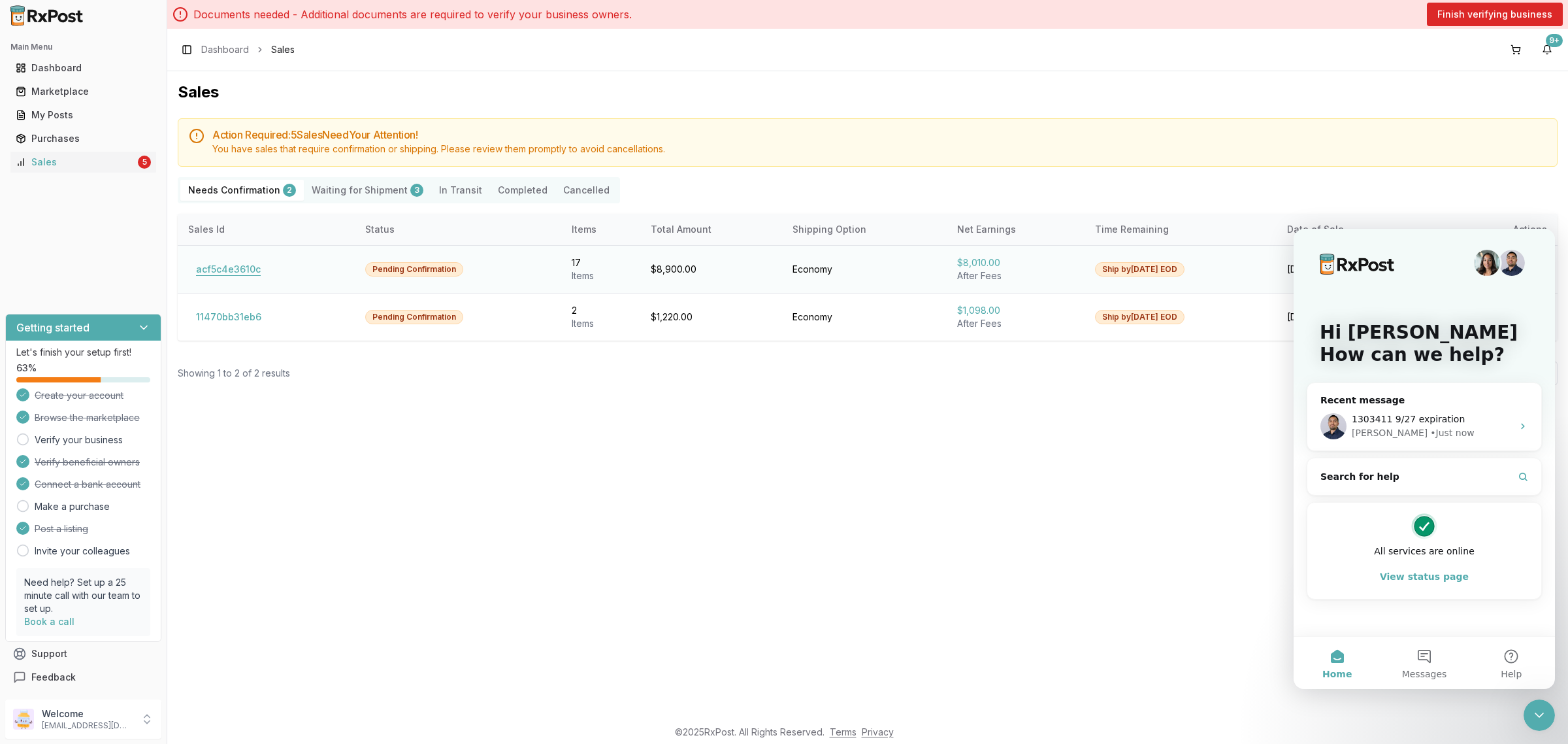
click at [213, 263] on button "acf5c4e3610c" at bounding box center [228, 269] width 80 height 21
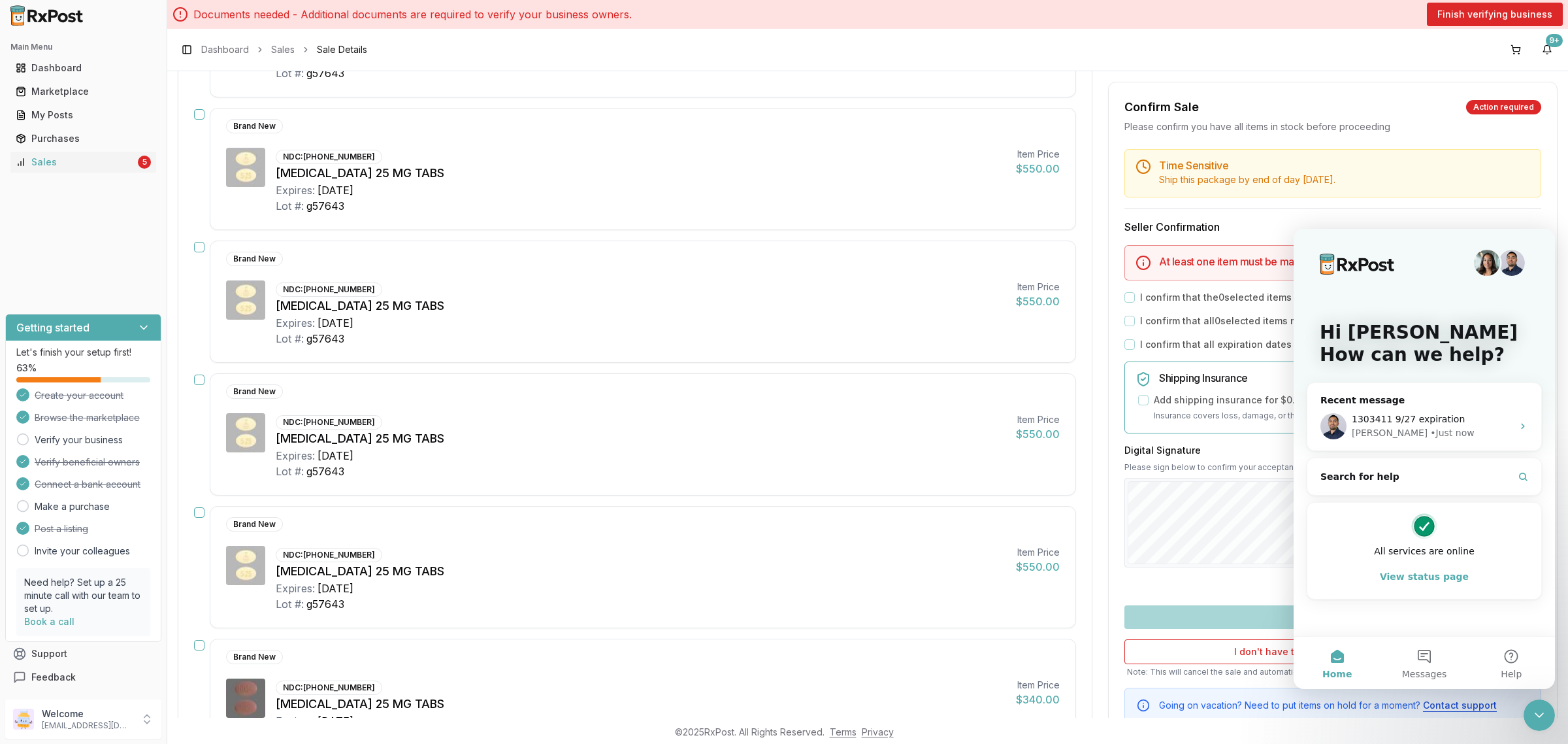
scroll to position [1226, 0]
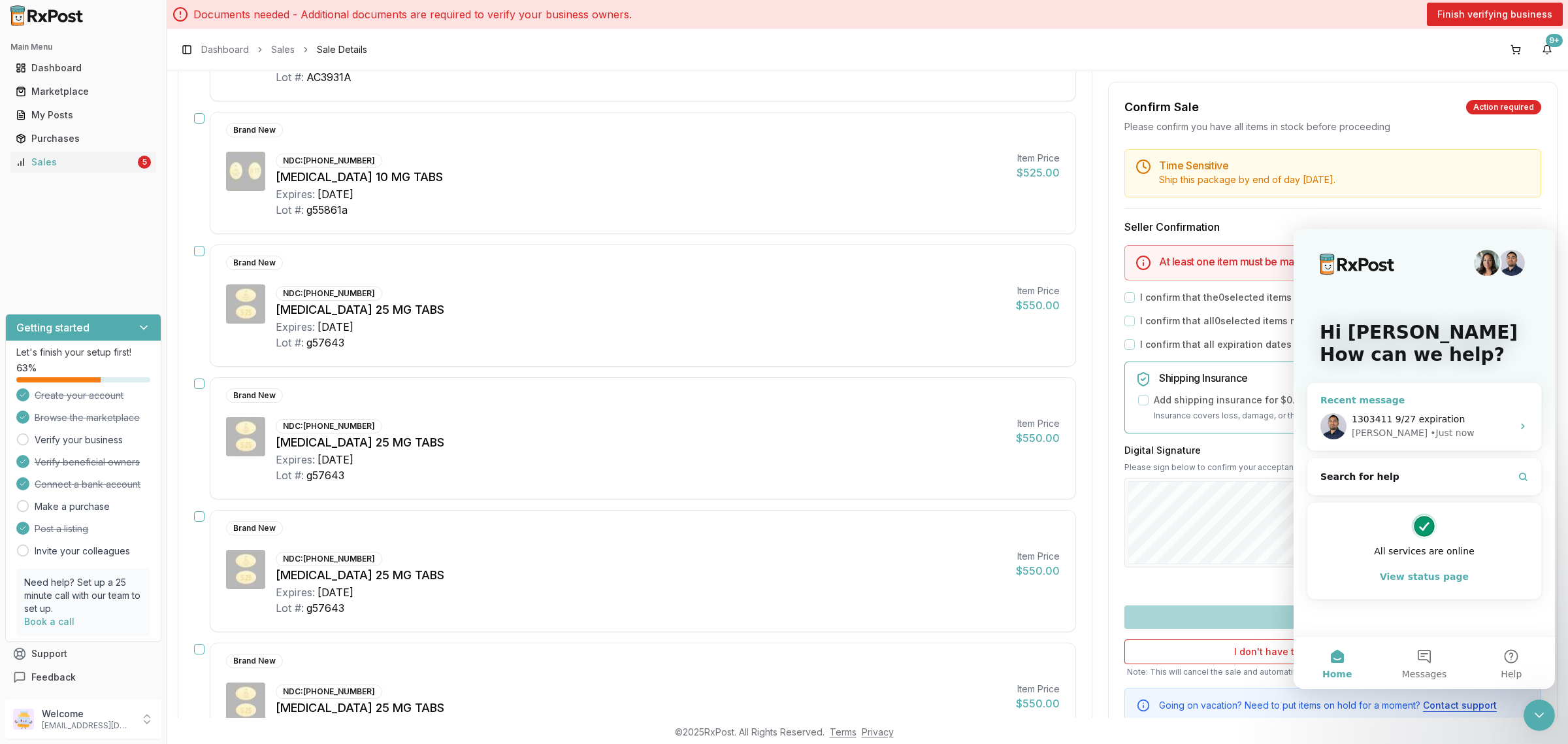
drag, startPoint x: 1313, startPoint y: 423, endPoint x: 1306, endPoint y: 414, distance: 11.4
click at [1307, 415] on div "1303411 9/27 expiration [PERSON_NAME] now" at bounding box center [1424, 426] width 234 height 48
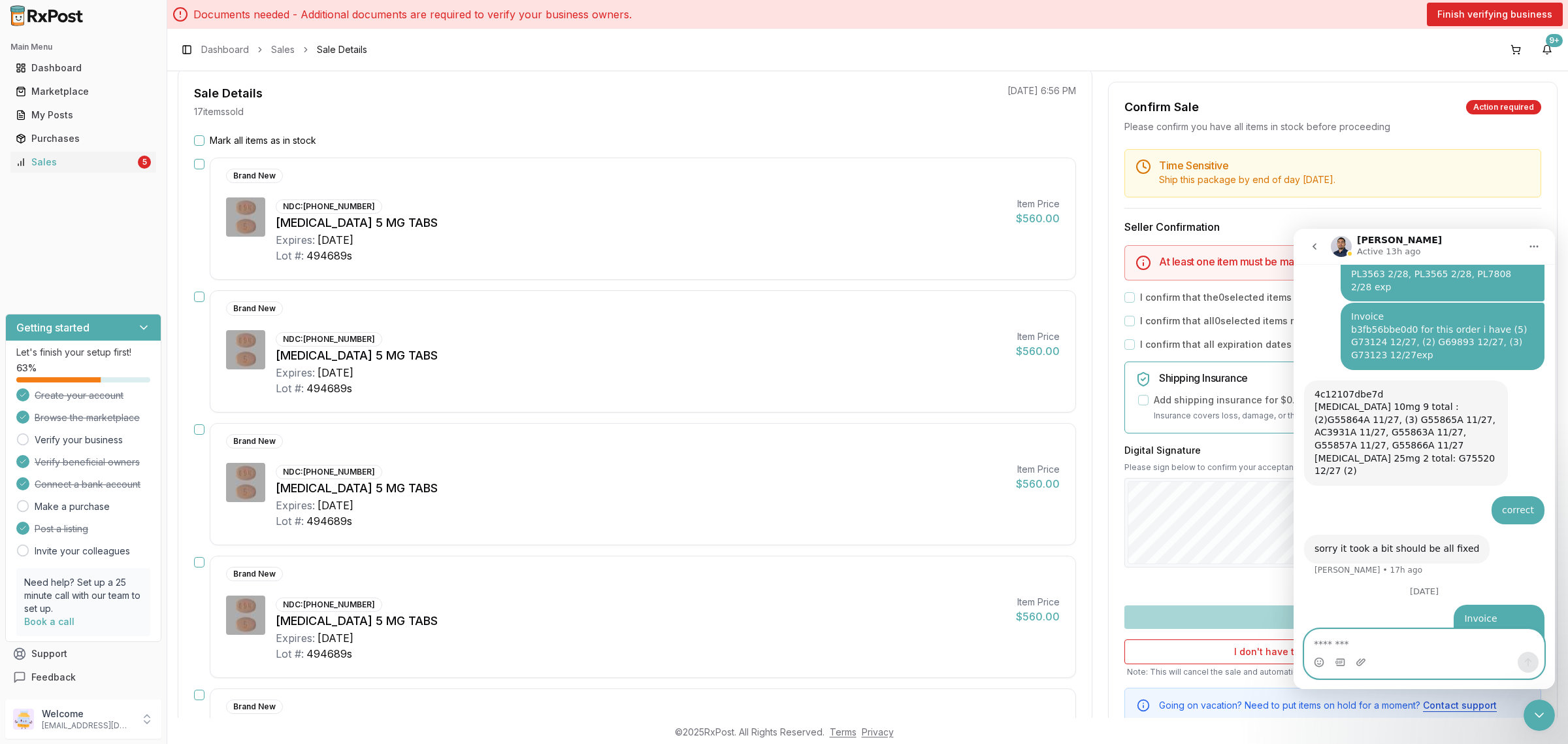
scroll to position [0, 0]
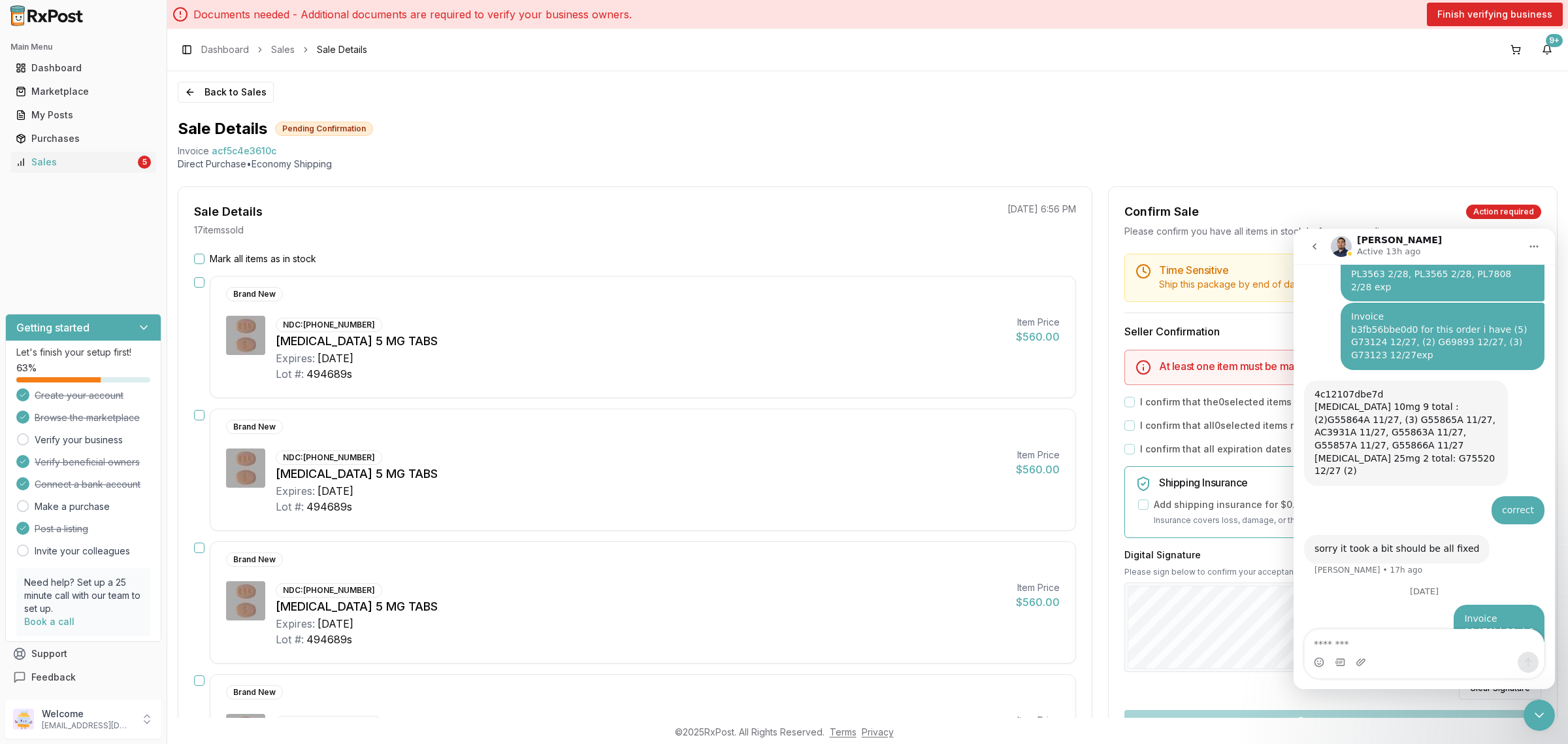
click at [1314, 242] on icon "go back" at bounding box center [1314, 247] width 10 height 10
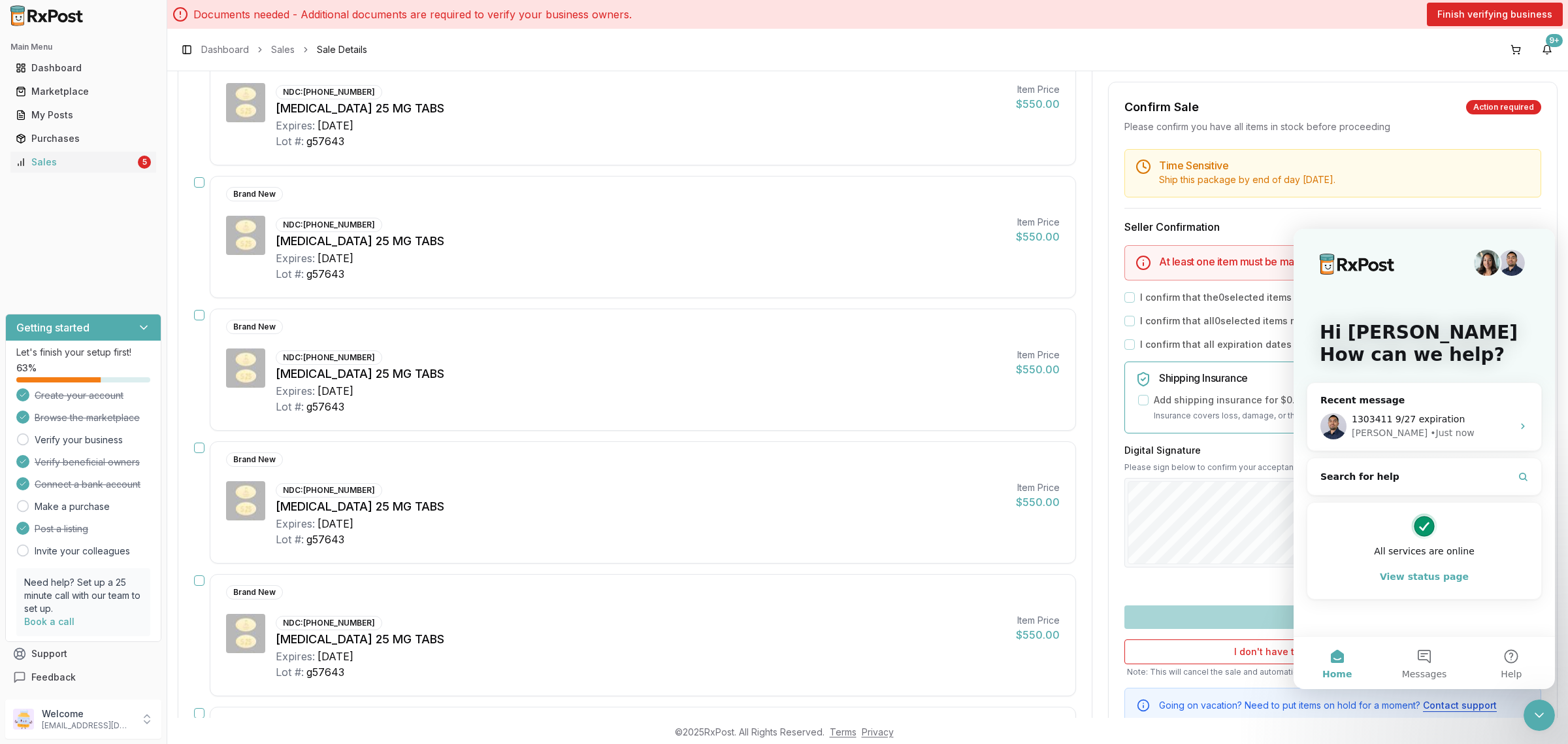
scroll to position [1470, 0]
